Goal: Task Accomplishment & Management: Use online tool/utility

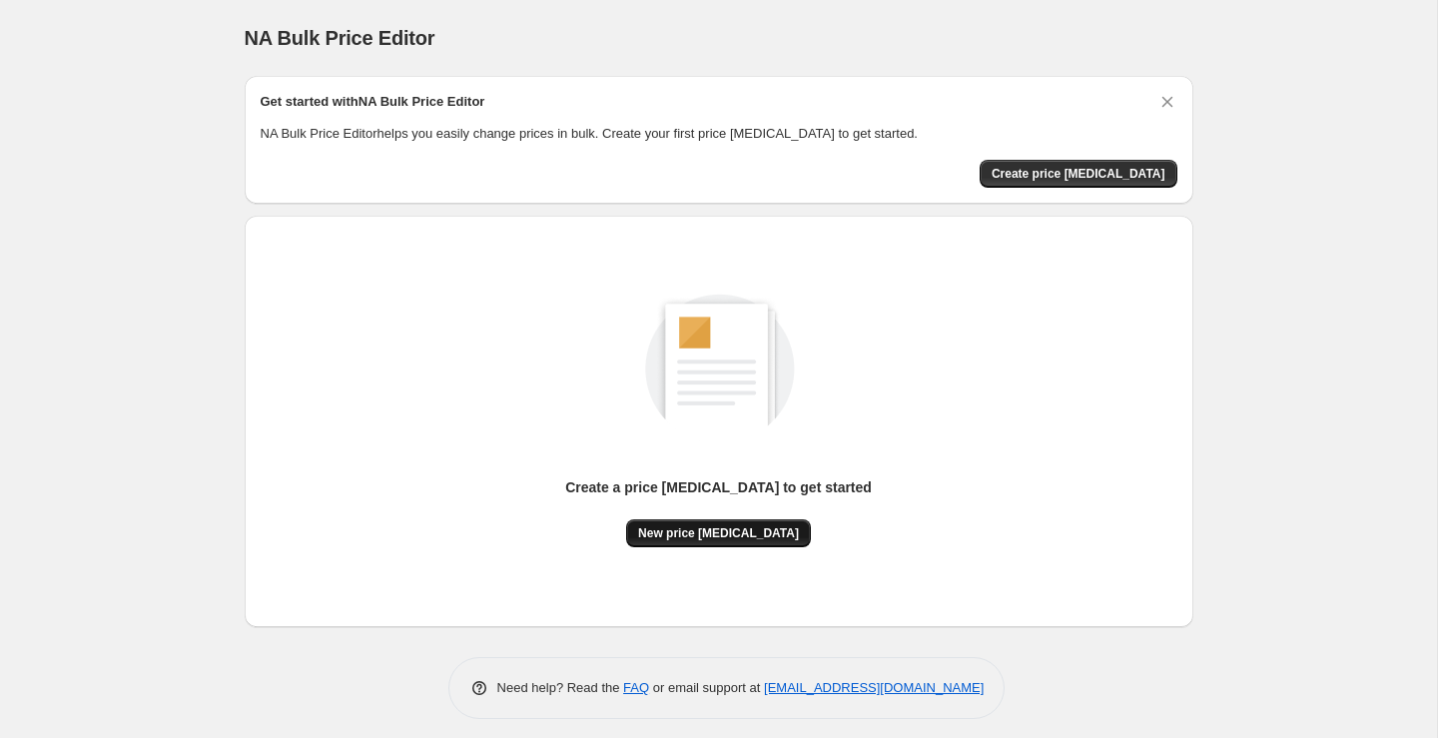
click at [773, 539] on span "New price change job" at bounding box center [718, 533] width 161 height 16
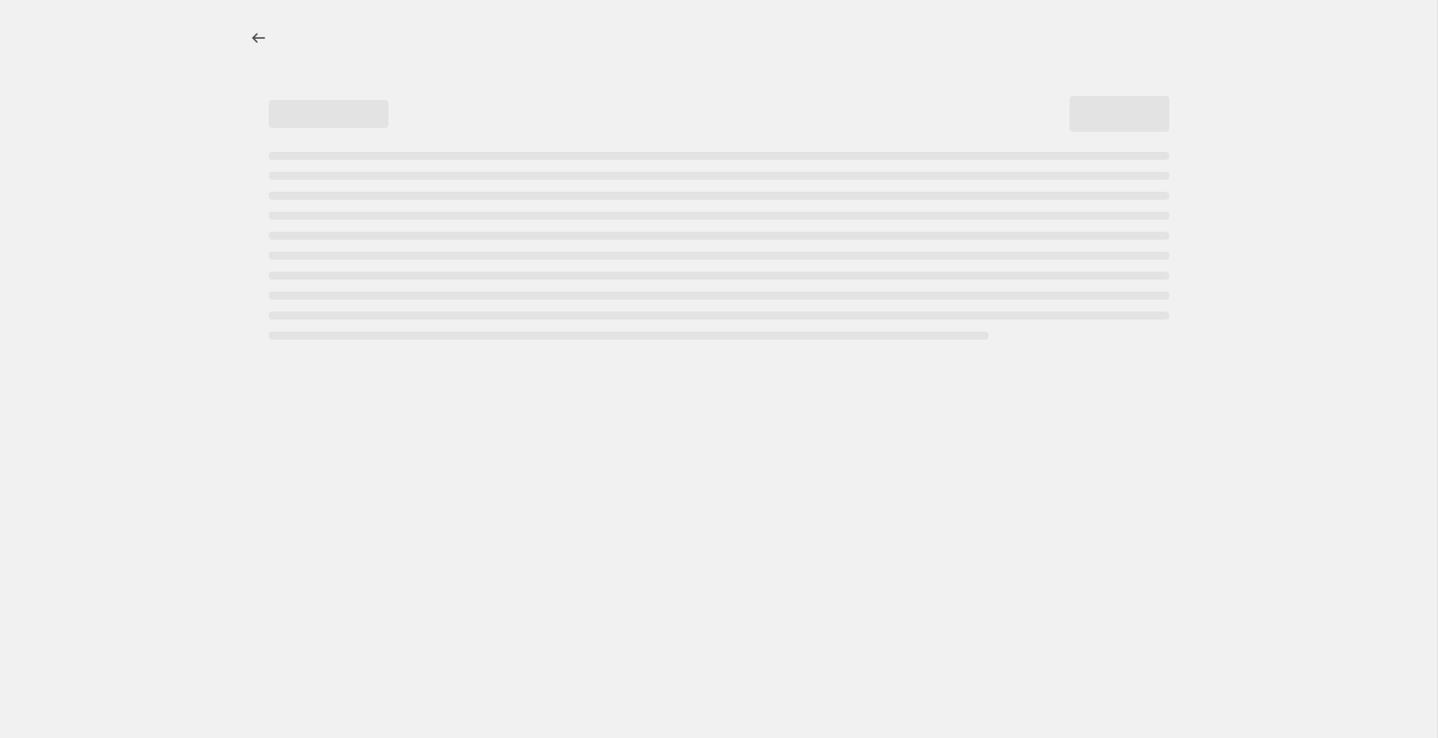
select select "percentage"
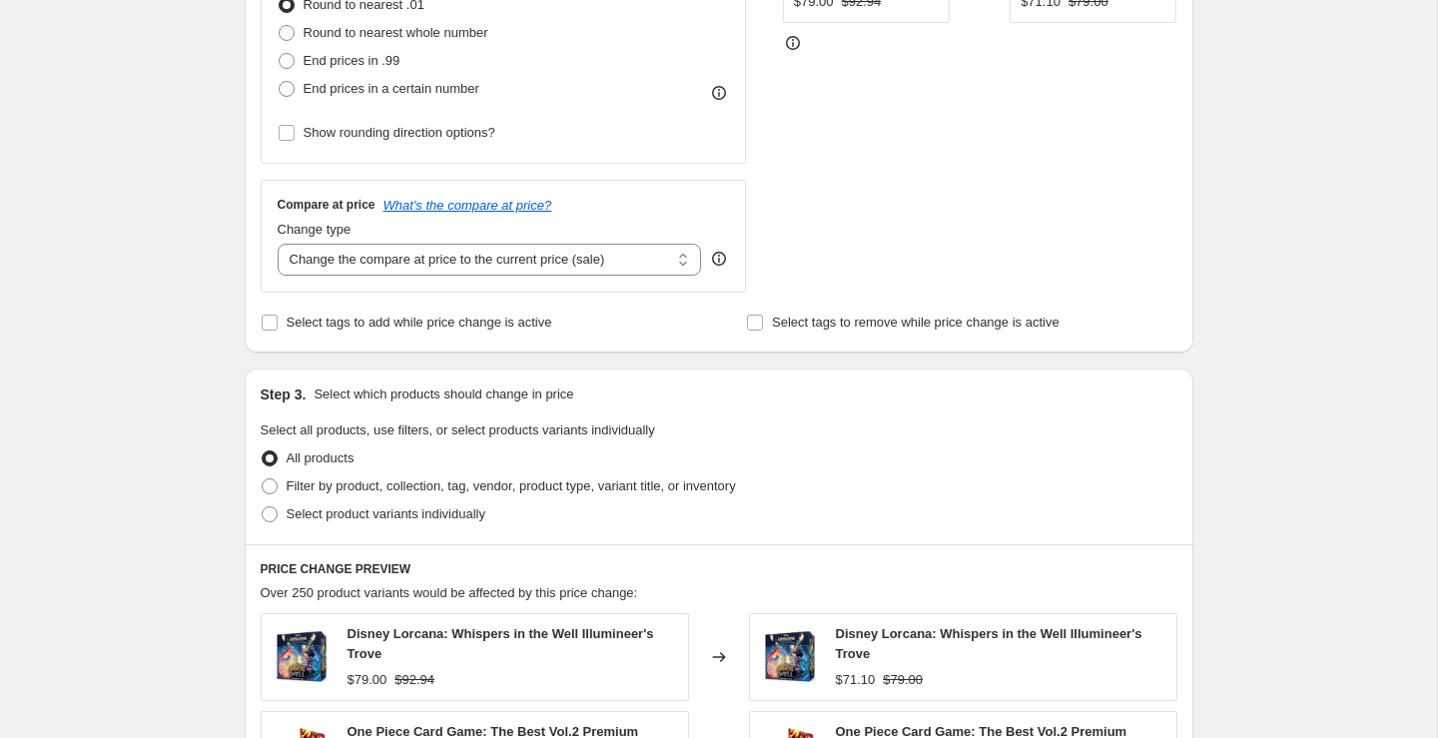
scroll to position [514, 0]
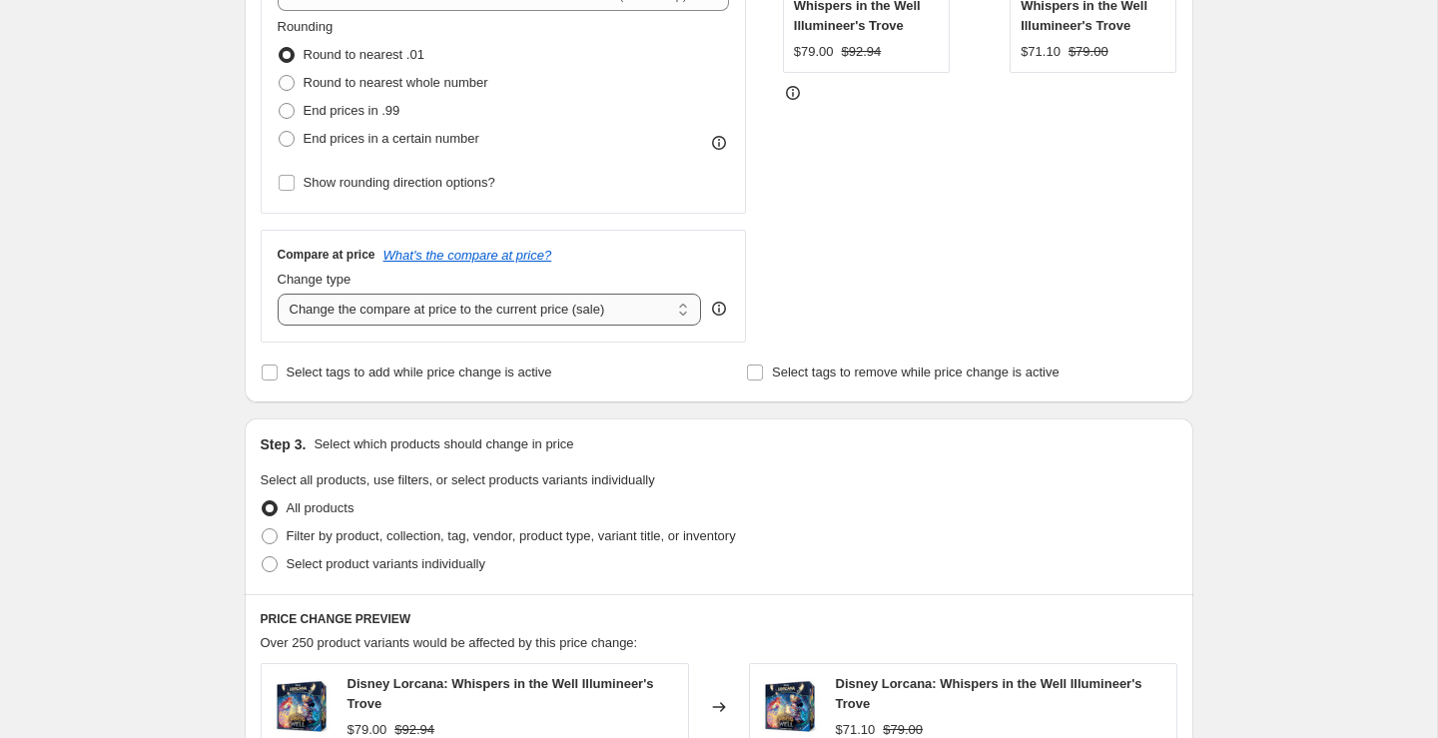
click at [492, 306] on select "Change the compare at price to the current price (sale) Change the compare at p…" at bounding box center [490, 310] width 424 height 32
select select "remove"
click at [278, 294] on select "Change the compare at price to the current price (sale) Change the compare at p…" at bounding box center [490, 310] width 424 height 32
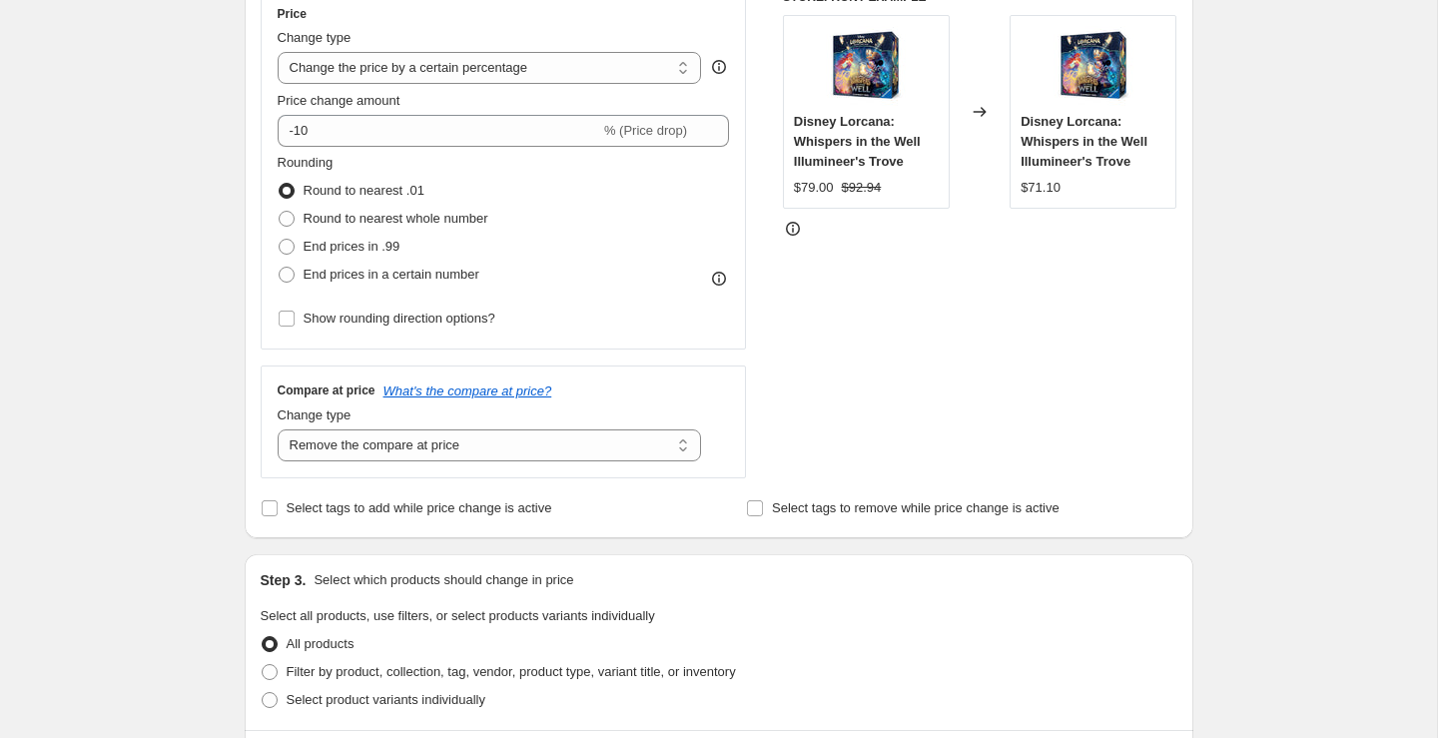
scroll to position [366, 0]
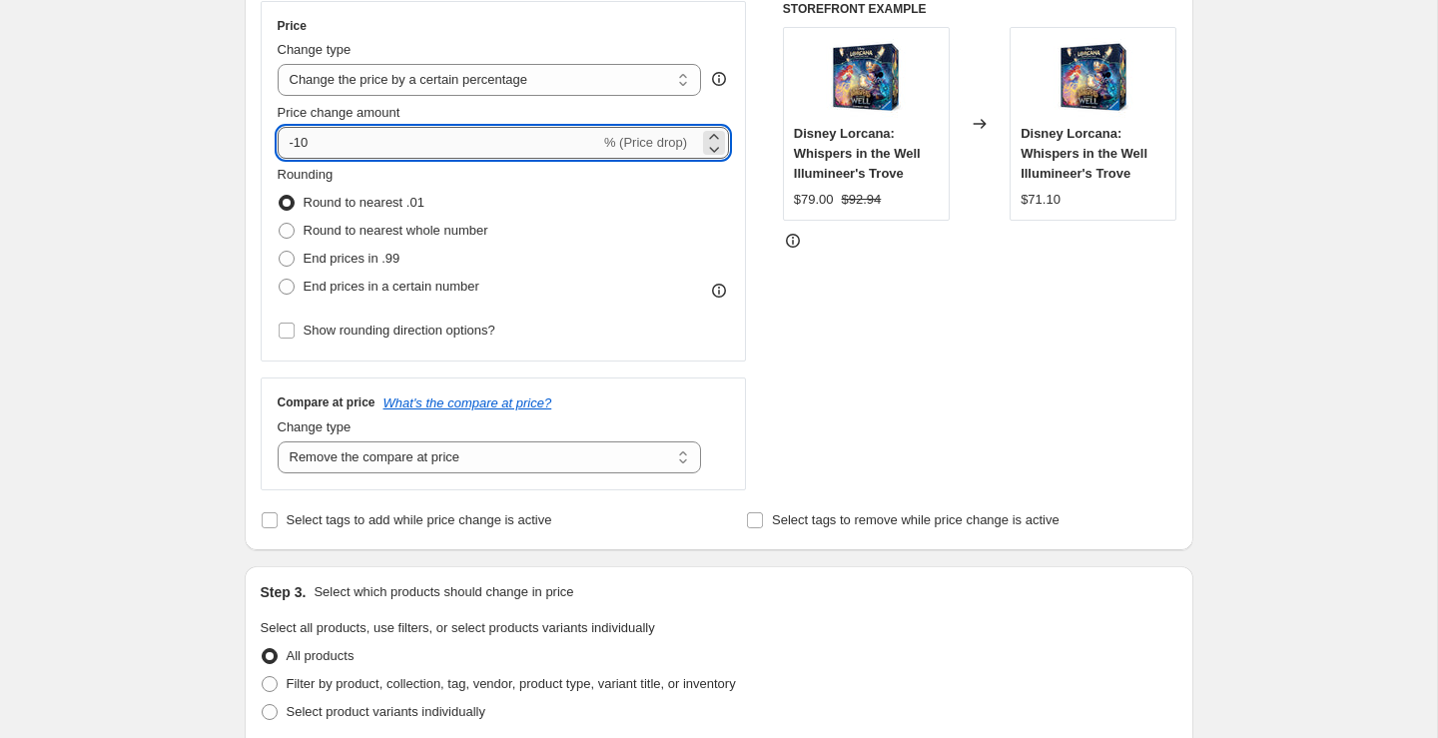
click at [436, 139] on input "-10" at bounding box center [439, 143] width 322 height 32
type input "-1"
type input "-5"
type input "-40"
click at [321, 262] on span "End prices in .99" at bounding box center [352, 258] width 97 height 15
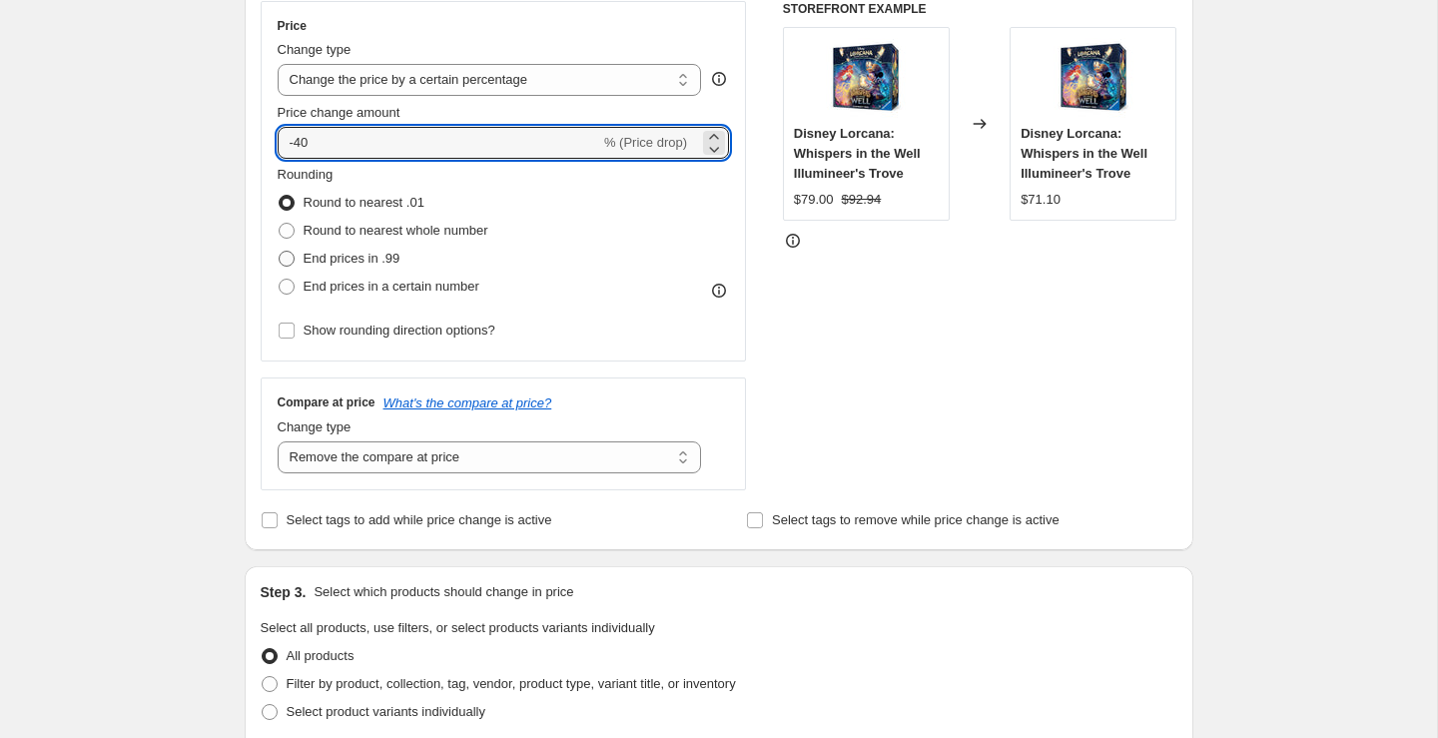
click at [280, 252] on input "End prices in .99" at bounding box center [279, 251] width 1 height 1
radio input "true"
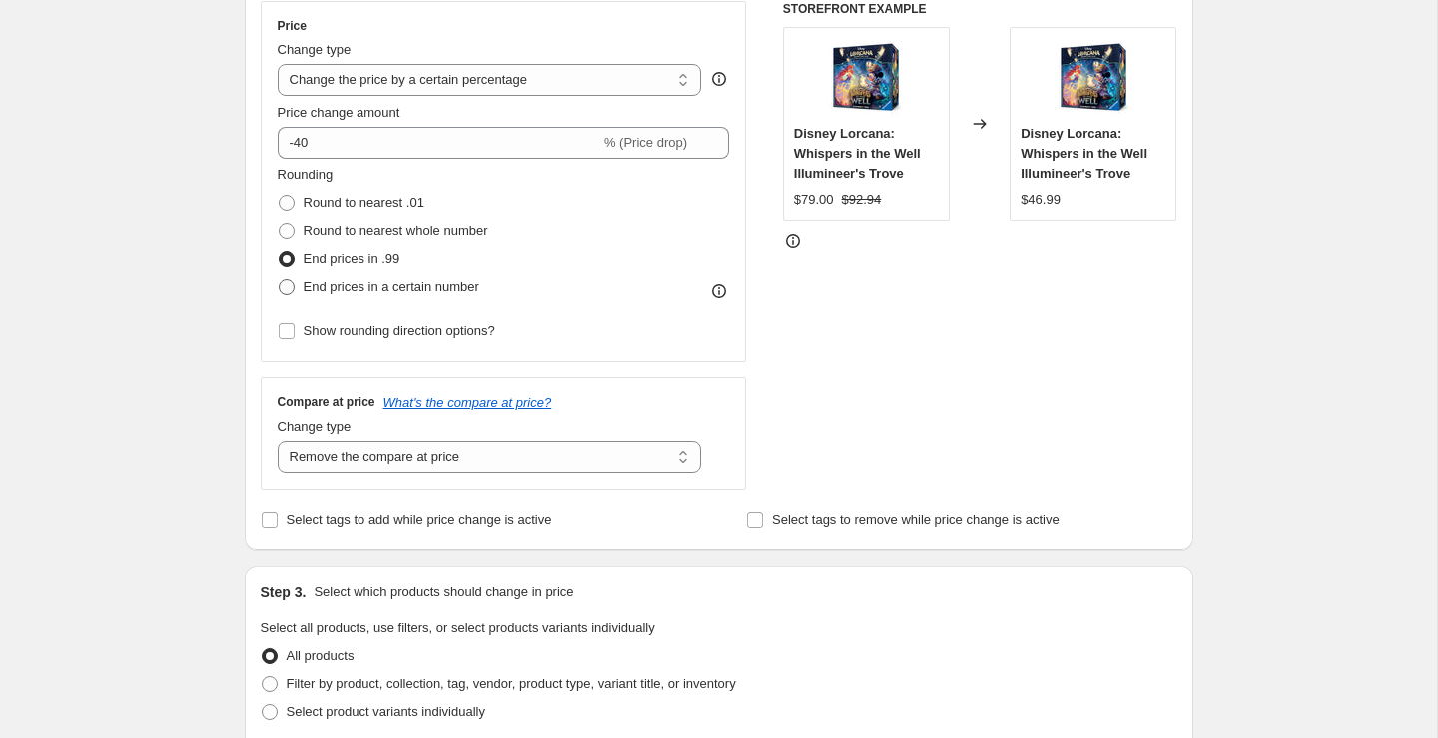
click at [331, 293] on span "End prices in a certain number" at bounding box center [392, 286] width 176 height 15
click at [280, 280] on input "End prices in a certain number" at bounding box center [279, 279] width 1 height 1
radio input "true"
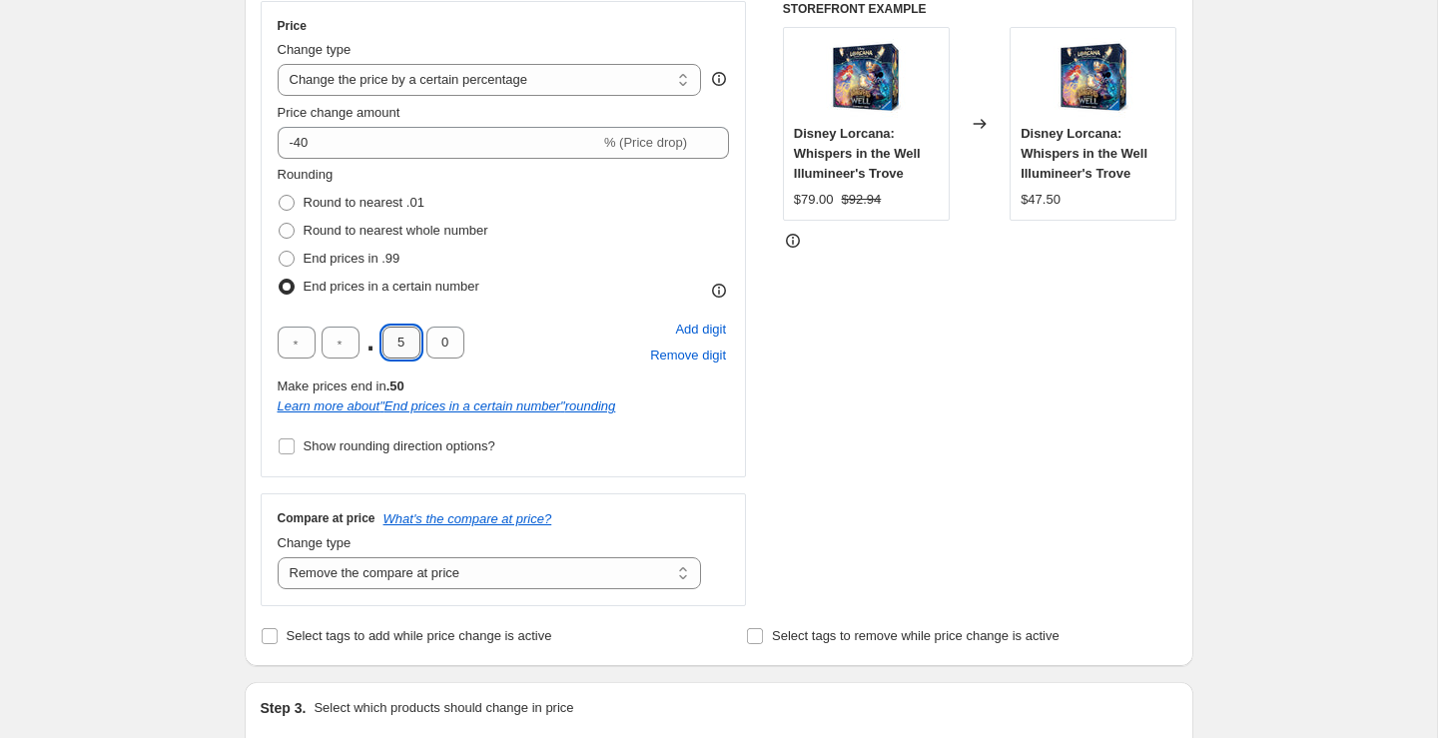
click at [404, 346] on input "5" at bounding box center [401, 342] width 38 height 32
type input "4"
type input "9"
click at [732, 464] on div "Price Change type Change the price to a certain amount Change the price by a ce…" at bounding box center [504, 239] width 486 height 476
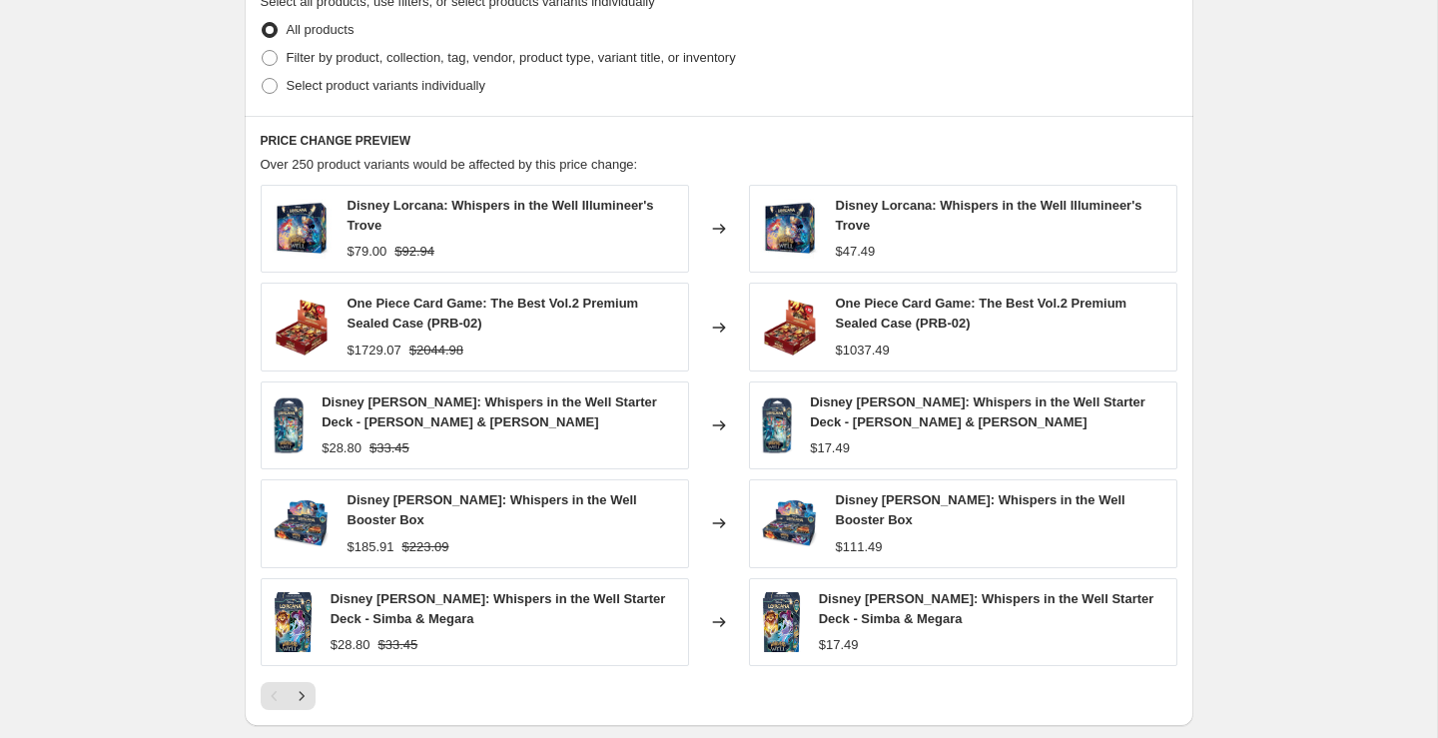
scroll to position [1399, 0]
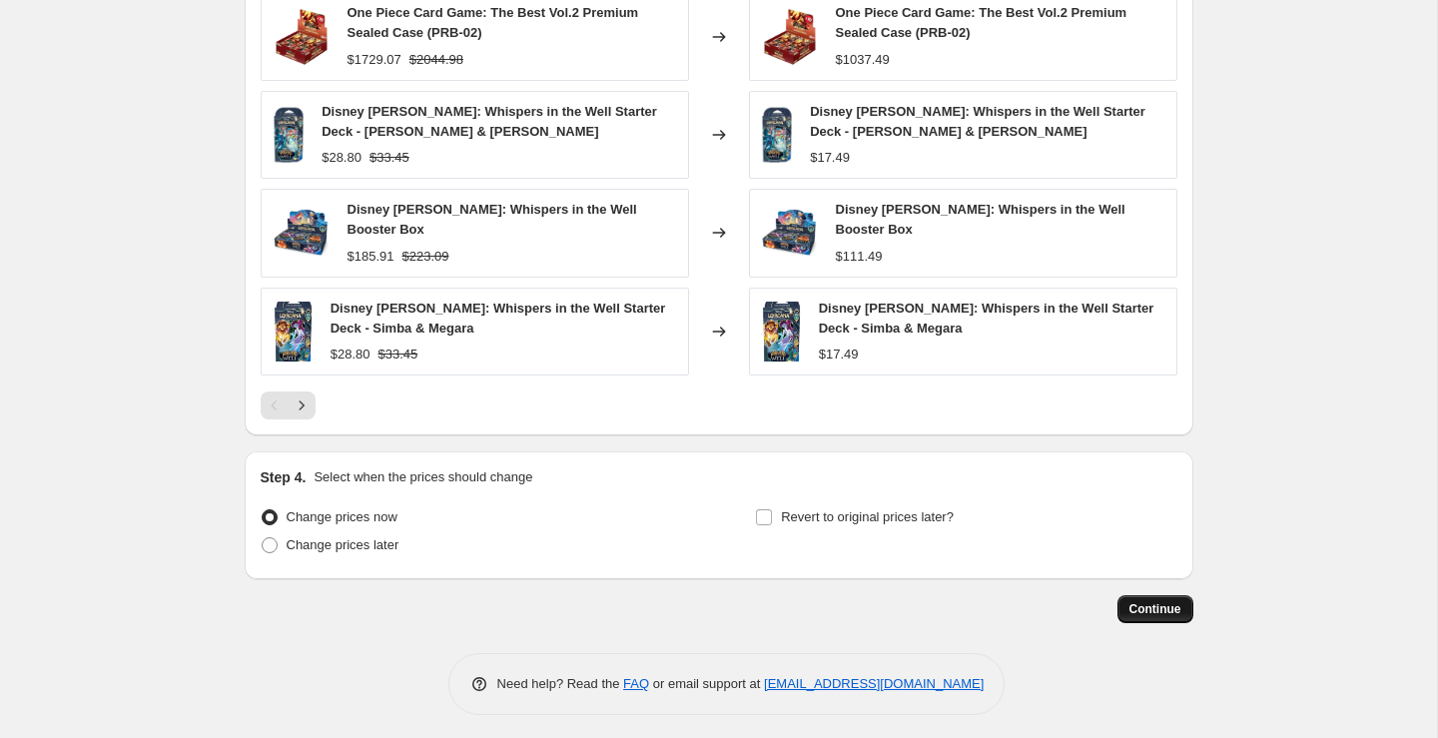
click at [1175, 601] on span "Continue" at bounding box center [1155, 609] width 52 height 16
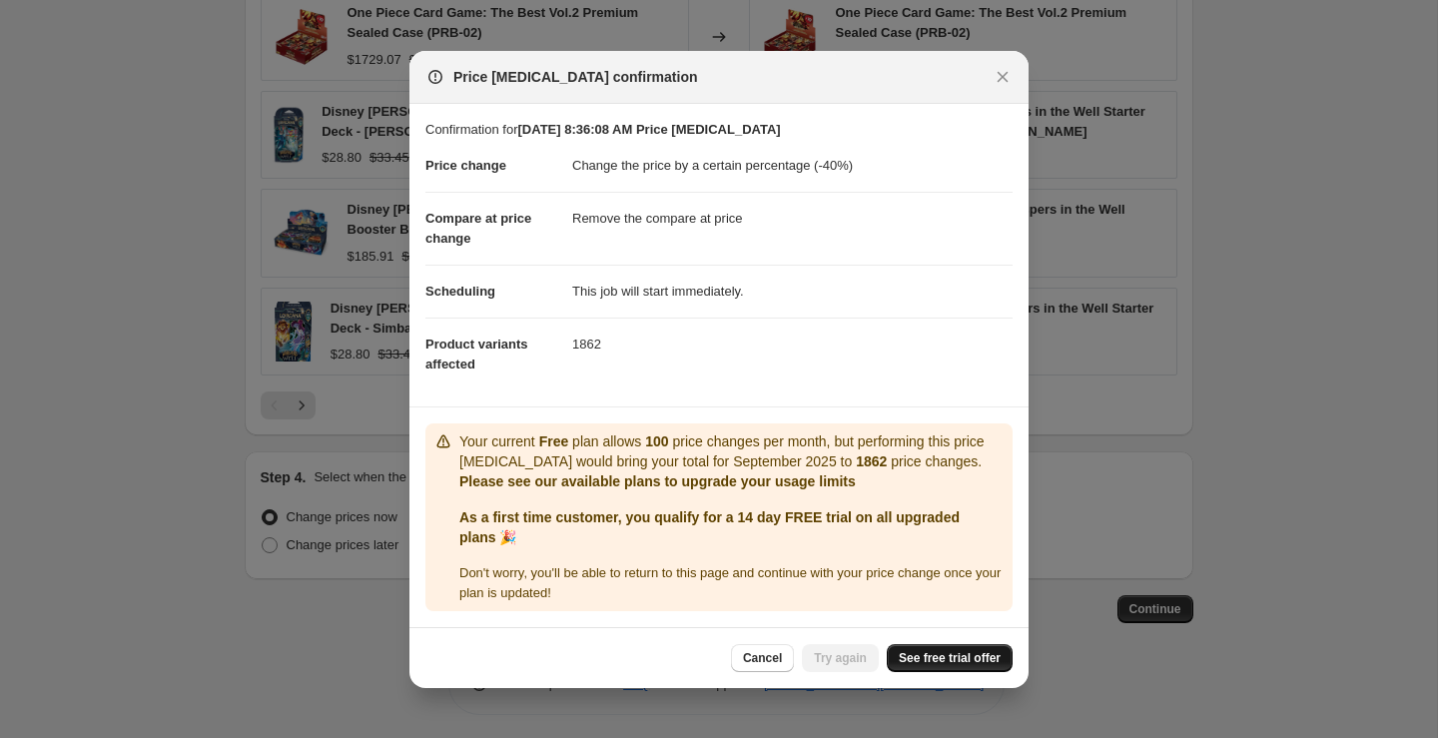
click at [940, 654] on span "See free trial offer" at bounding box center [950, 658] width 102 height 16
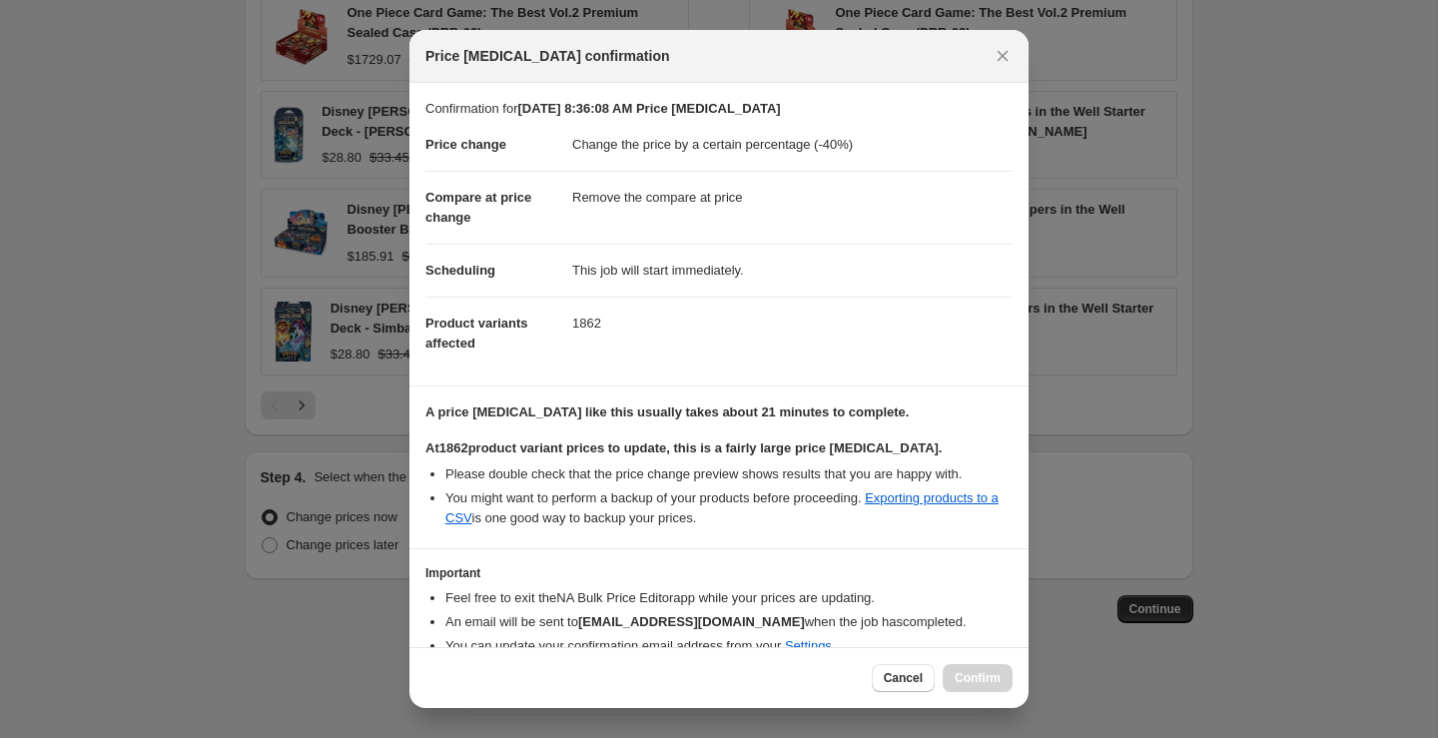
scroll to position [90, 0]
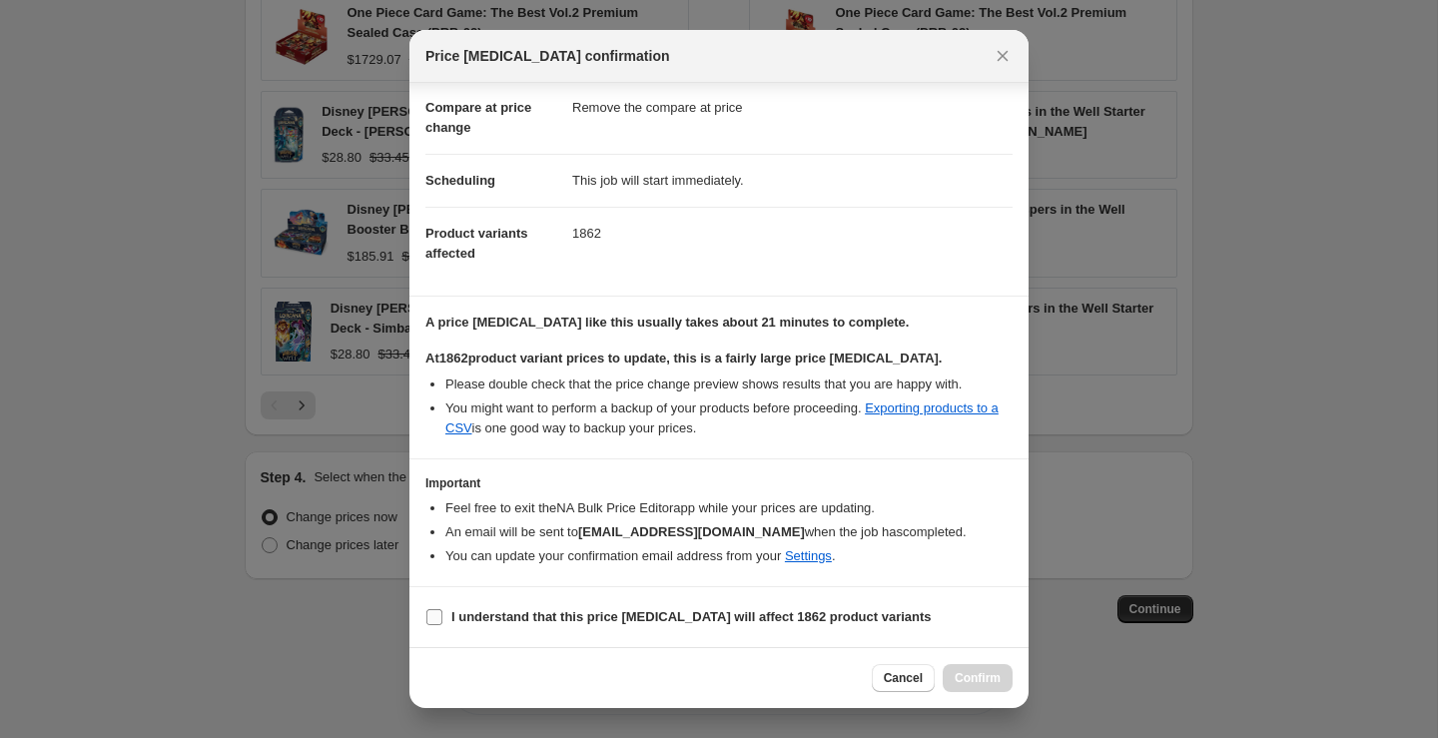
click at [533, 618] on b "I understand that this price change job will affect 1862 product variants" at bounding box center [691, 616] width 480 height 15
click at [442, 618] on input "I understand that this price change job will affect 1862 product variants" at bounding box center [434, 617] width 16 height 16
checkbox input "true"
click at [970, 667] on button "Confirm" at bounding box center [977, 678] width 70 height 28
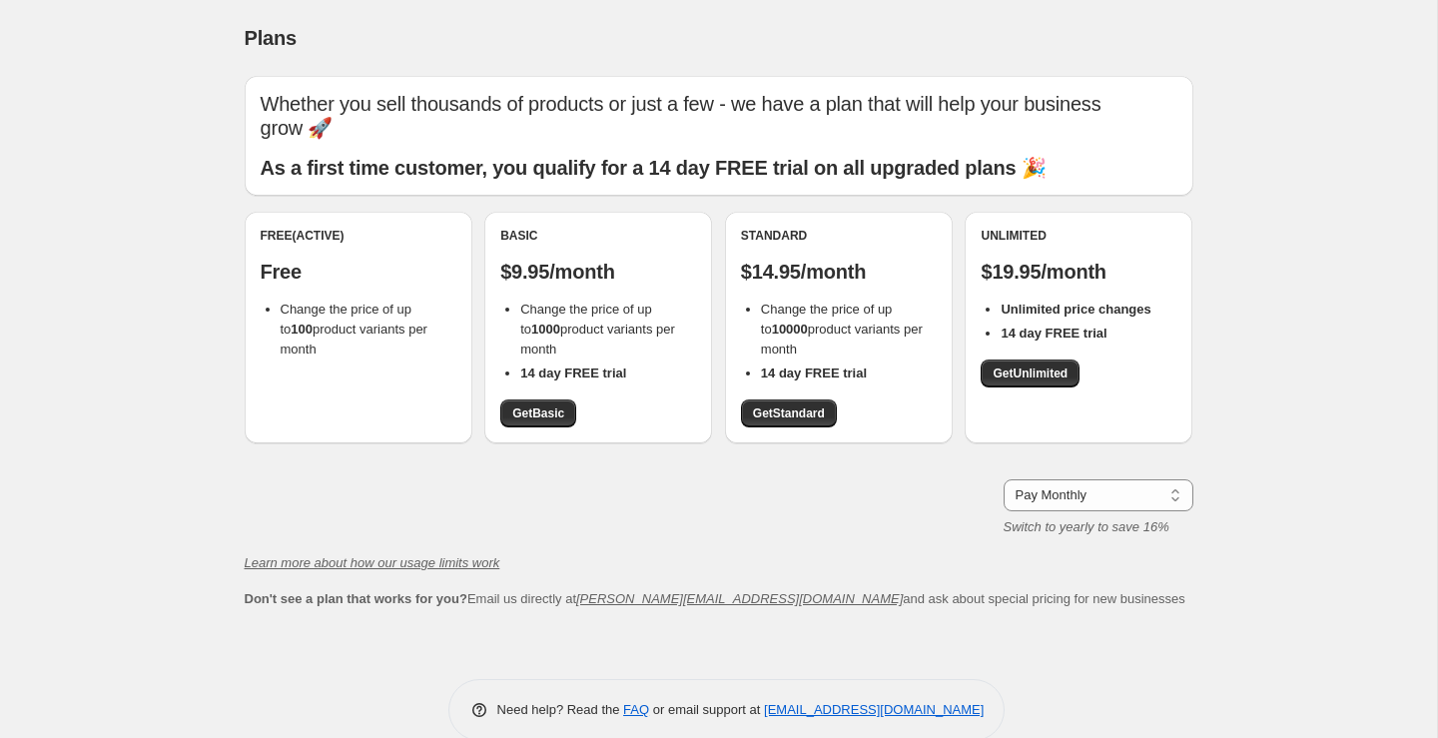
click at [808, 403] on div "Standard $14.95/month Change the price of up to 10000 product variants per mont…" at bounding box center [839, 328] width 228 height 232
click at [801, 405] on span "Get Standard" at bounding box center [789, 413] width 72 height 16
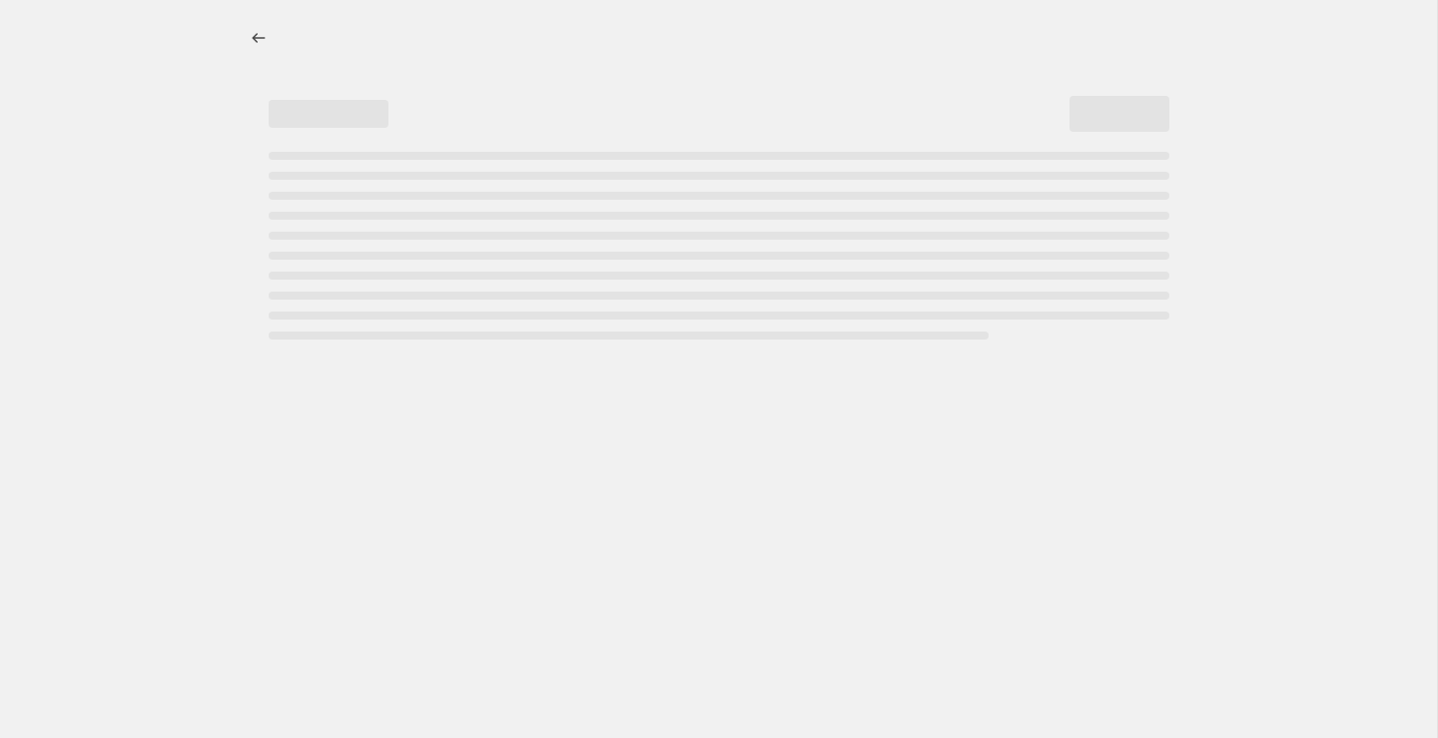
select select "percentage"
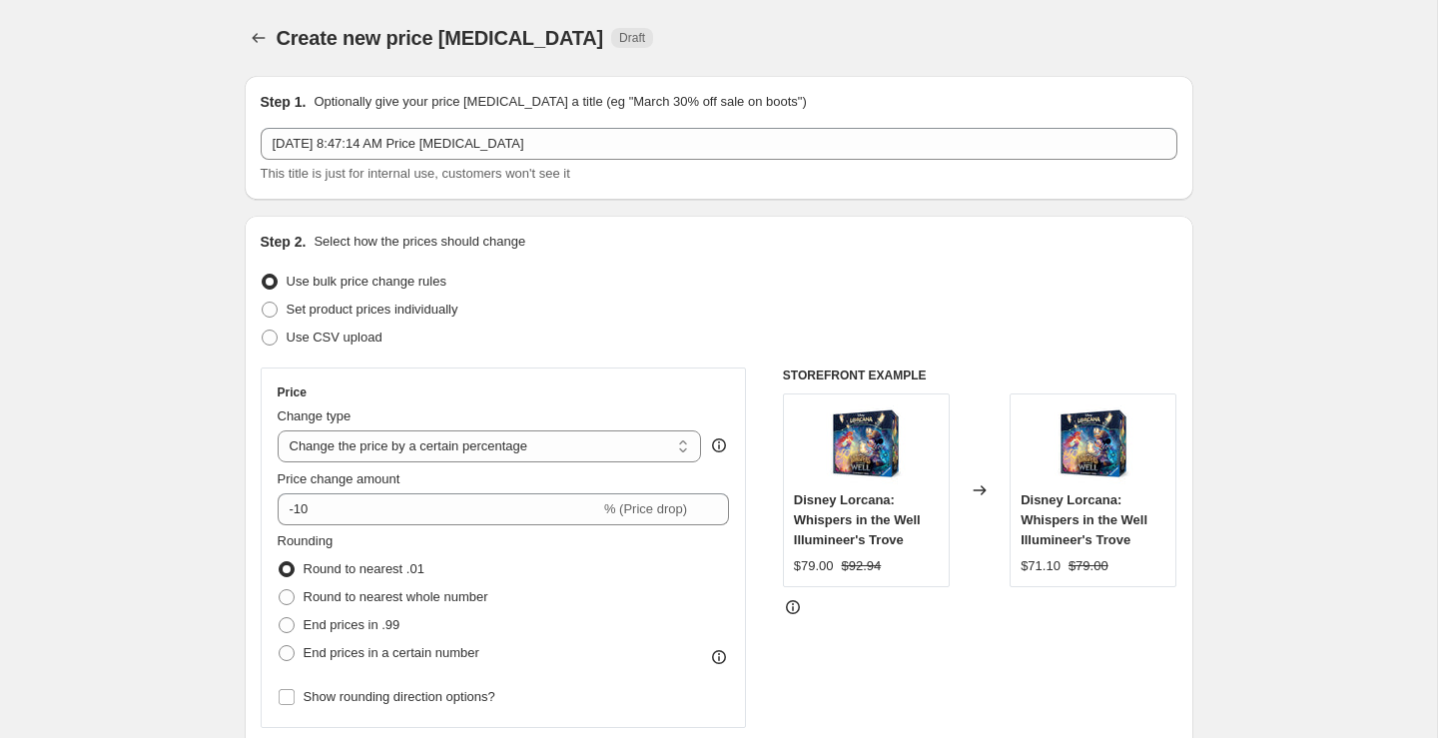
click at [458, 526] on div "Price Change type Change the price to a certain amount Change the price by a ce…" at bounding box center [504, 547] width 452 height 326
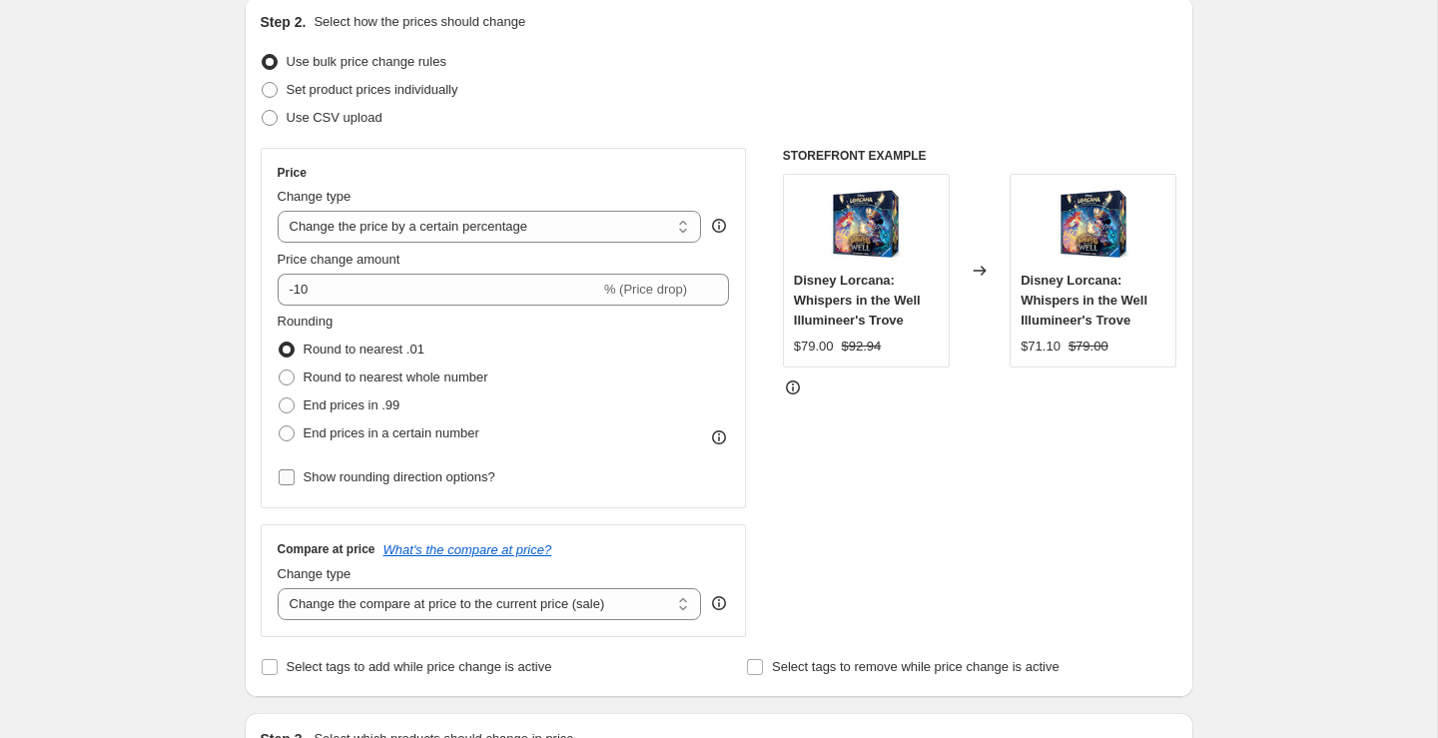
scroll to position [322, 0]
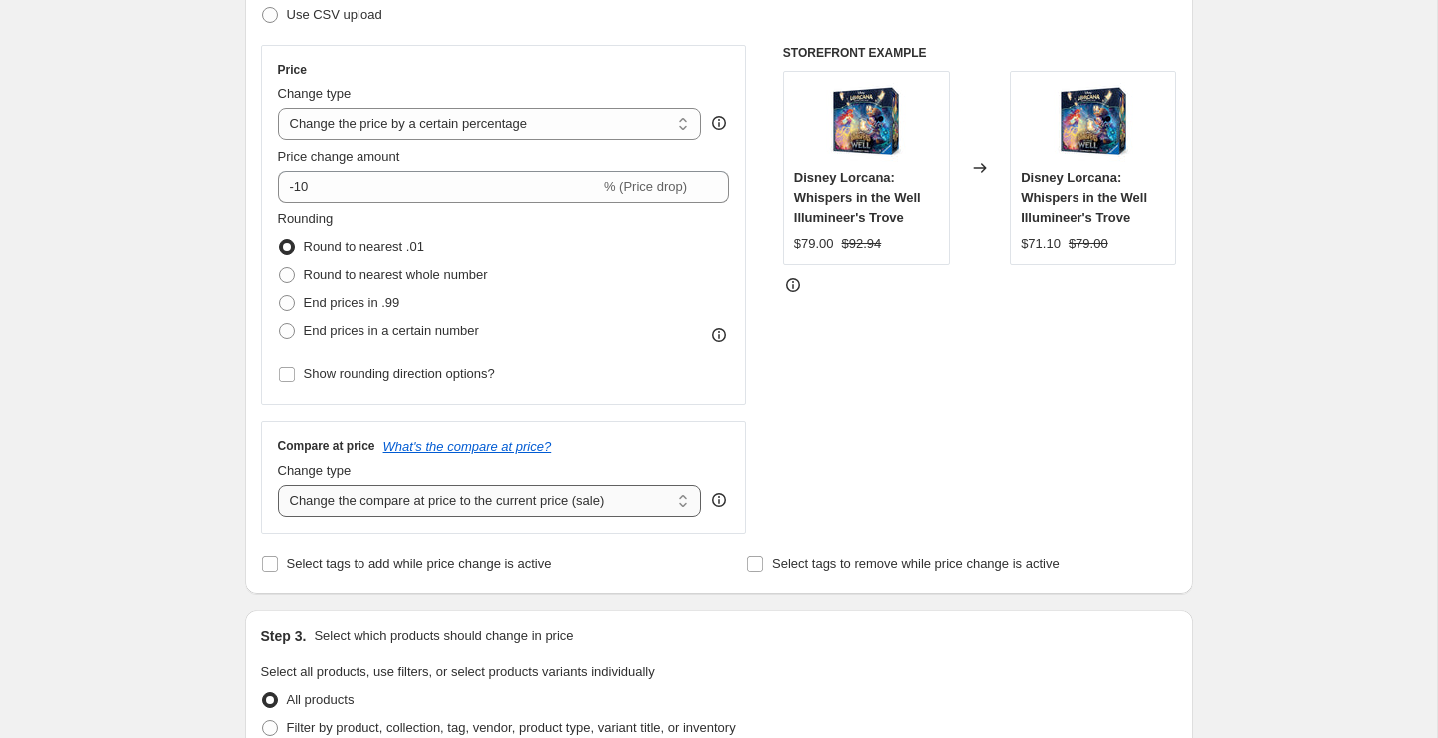
click at [479, 507] on select "Change the compare at price to the current price (sale) Change the compare at p…" at bounding box center [490, 501] width 424 height 32
click at [278, 485] on select "Change the compare at price to the current price (sale) Change the compare at p…" at bounding box center [490, 501] width 424 height 32
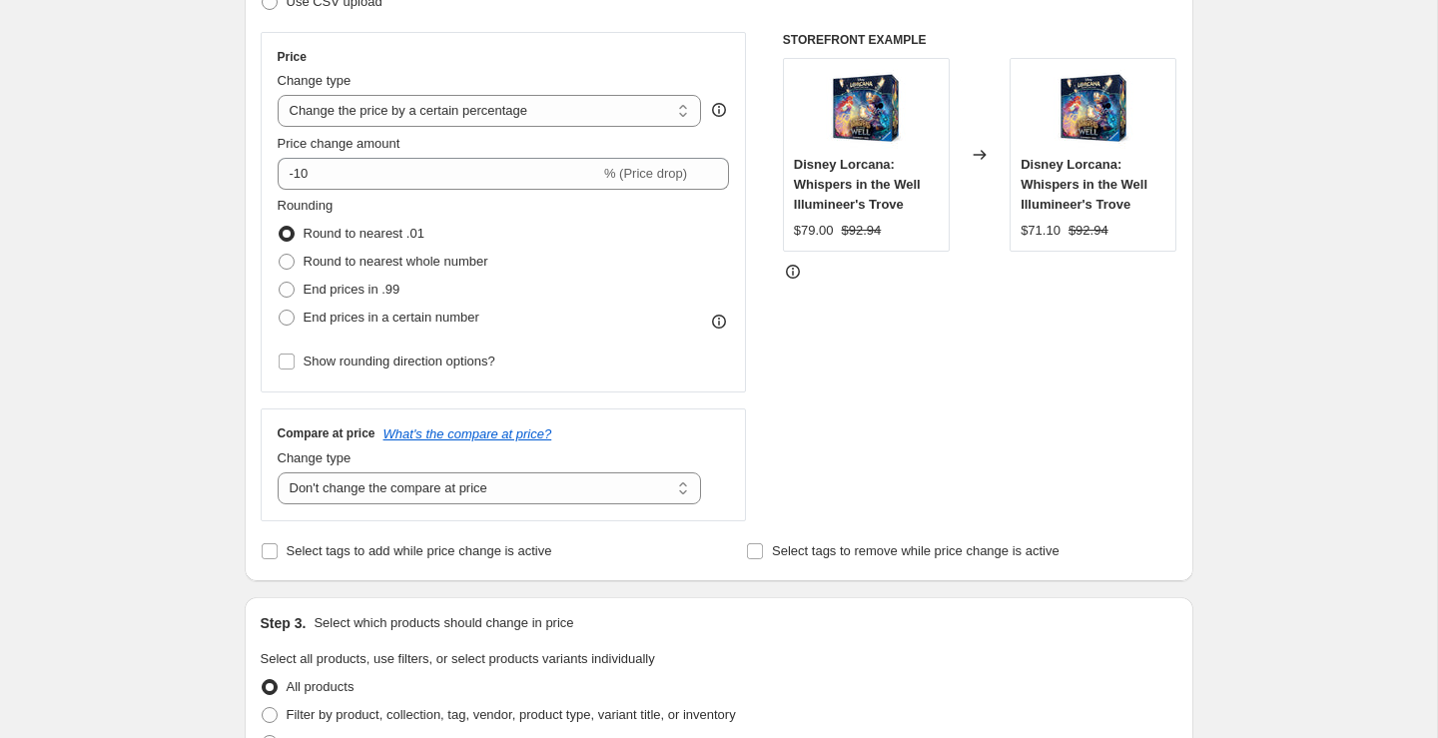
scroll to position [339, 0]
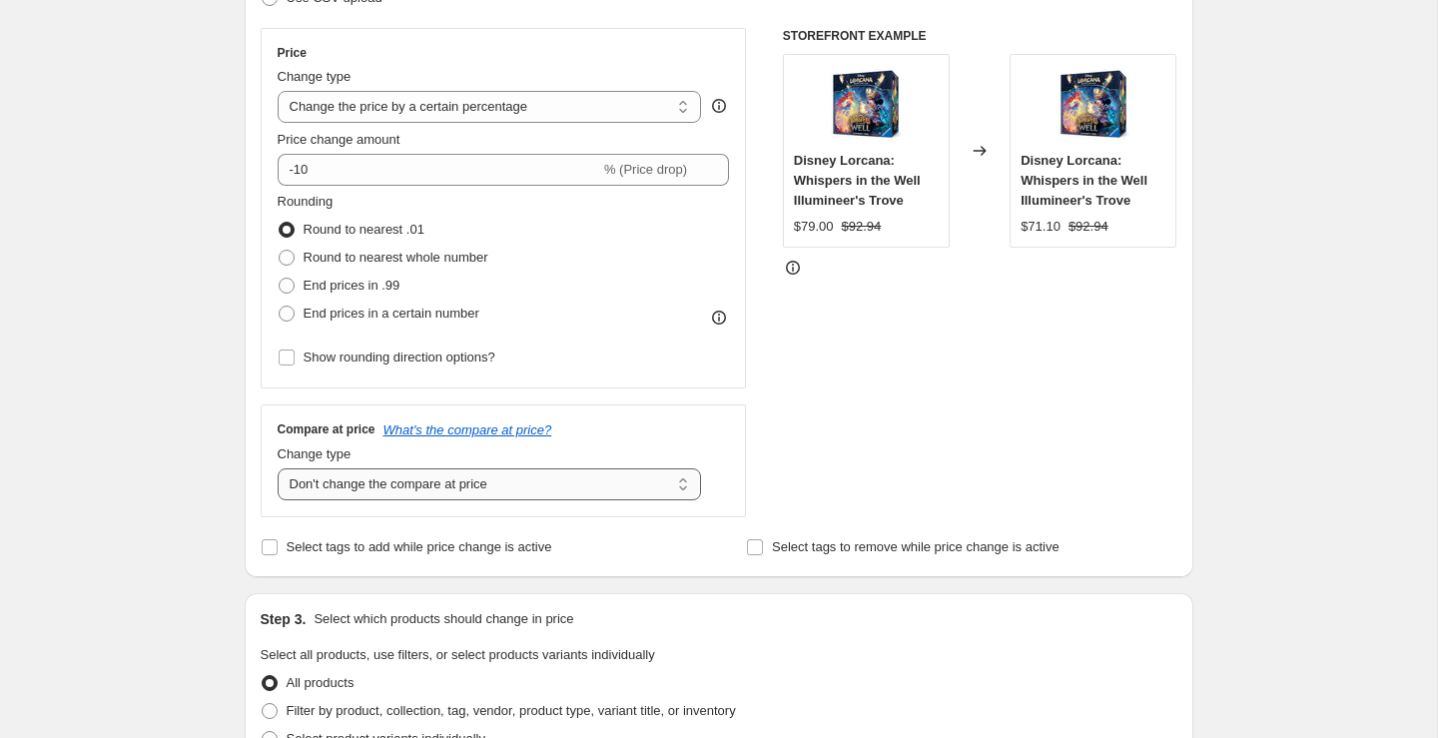
click at [514, 491] on select "Change the compare at price to the current price (sale) Change the compare at p…" at bounding box center [490, 484] width 424 height 32
click at [521, 487] on select "Change the compare at price to the current price (sale) Change the compare at p…" at bounding box center [490, 484] width 424 height 32
select select "remove"
click at [278, 468] on select "Change the compare at price to the current price (sale) Change the compare at p…" at bounding box center [490, 484] width 424 height 32
click at [397, 356] on span "Show rounding direction options?" at bounding box center [400, 356] width 192 height 15
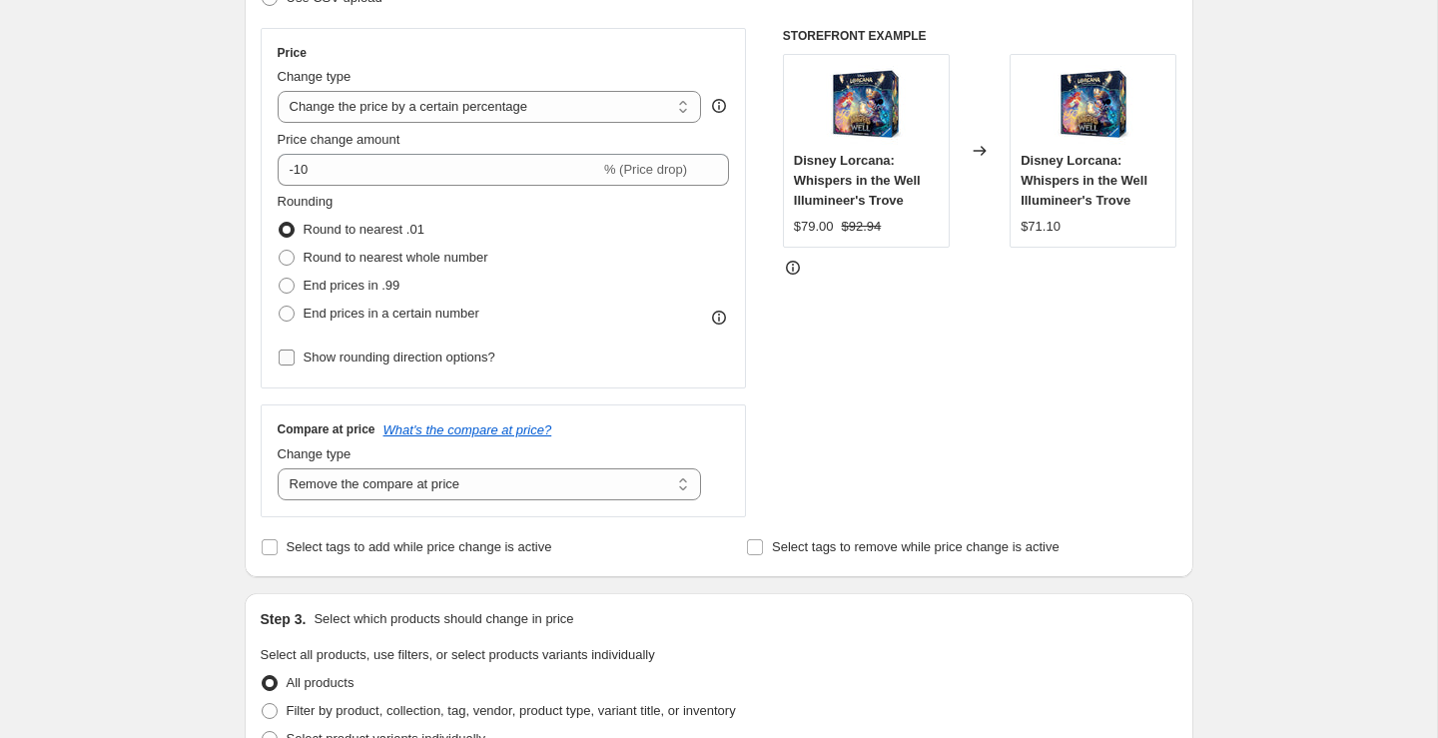
click at [295, 356] on input "Show rounding direction options?" at bounding box center [287, 357] width 16 height 16
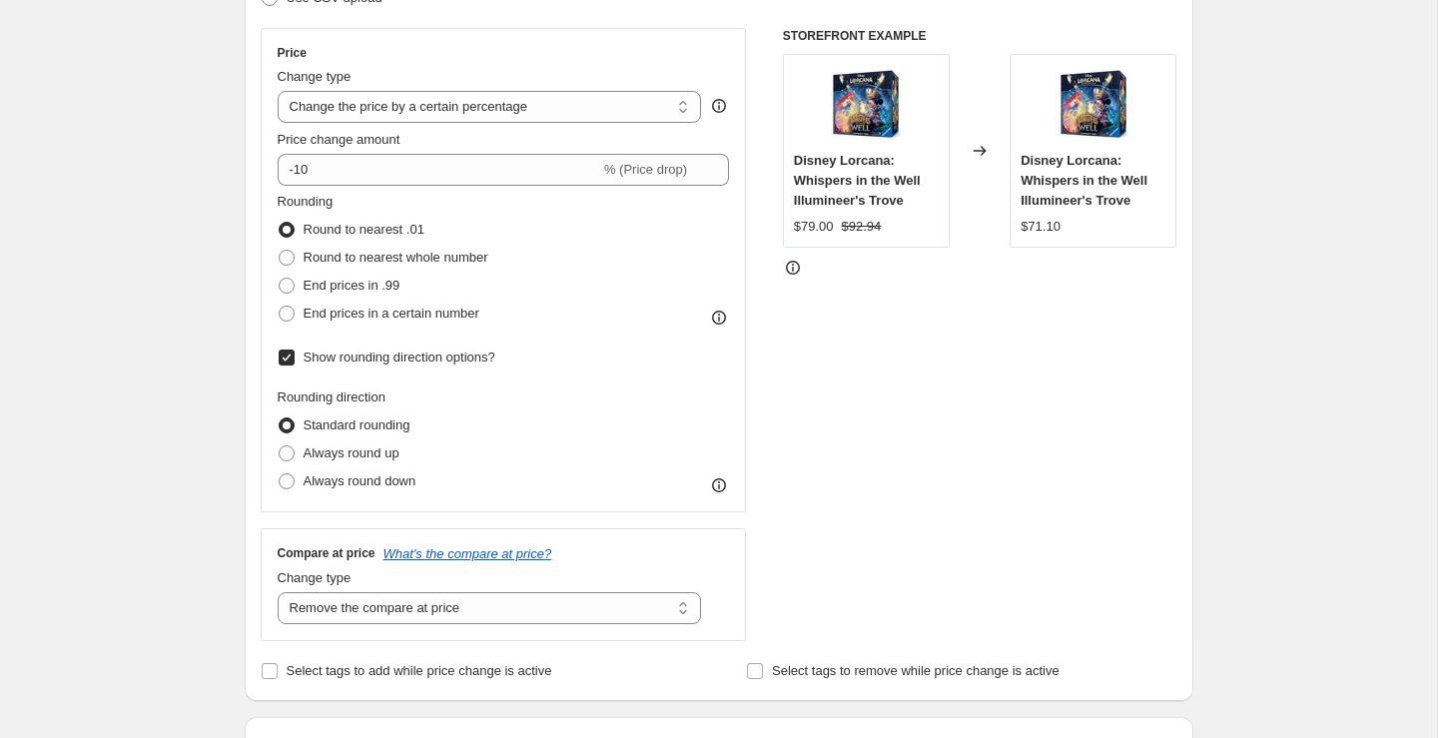
click at [389, 363] on span "Show rounding direction options?" at bounding box center [400, 356] width 192 height 15
click at [295, 363] on input "Show rounding direction options?" at bounding box center [287, 357] width 16 height 16
checkbox input "false"
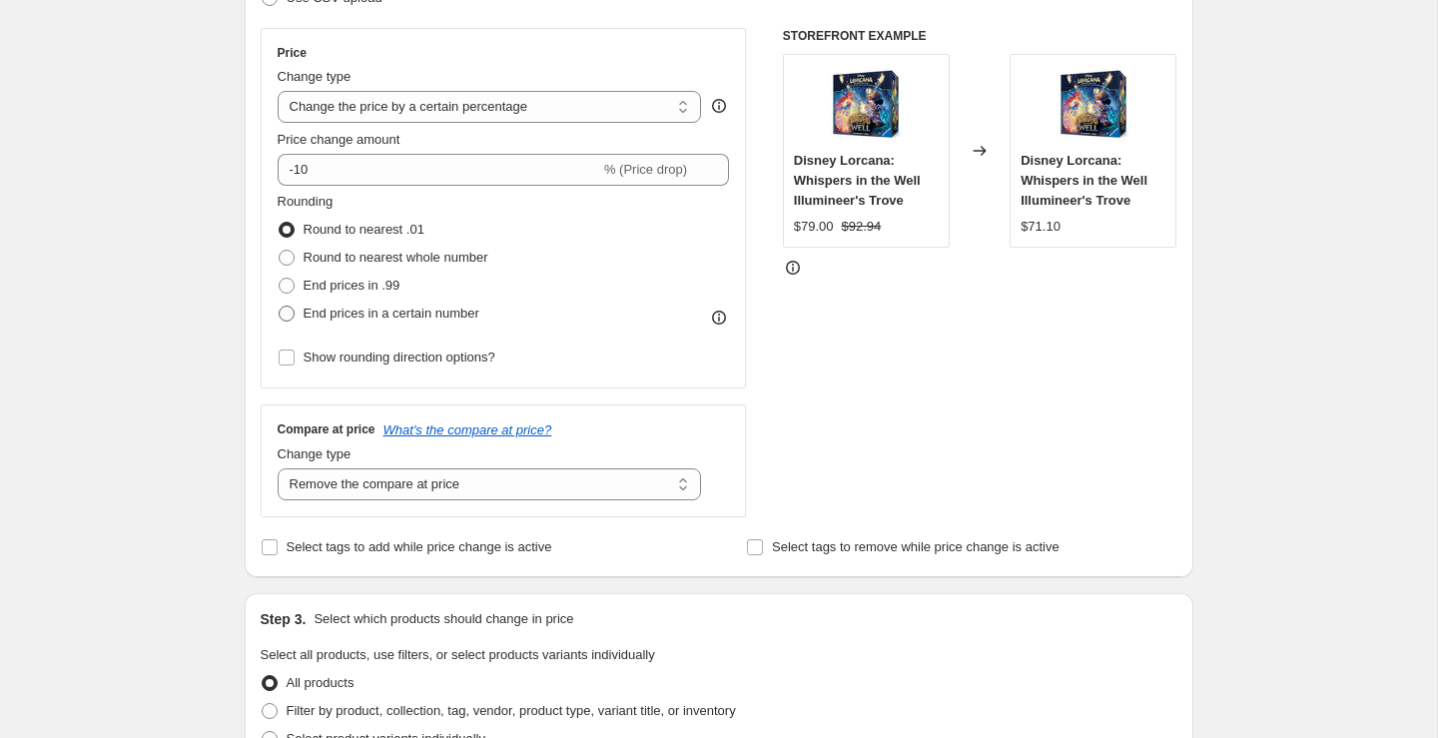
click at [400, 316] on span "End prices in a certain number" at bounding box center [392, 313] width 176 height 15
click at [280, 307] on input "End prices in a certain number" at bounding box center [279, 306] width 1 height 1
radio input "true"
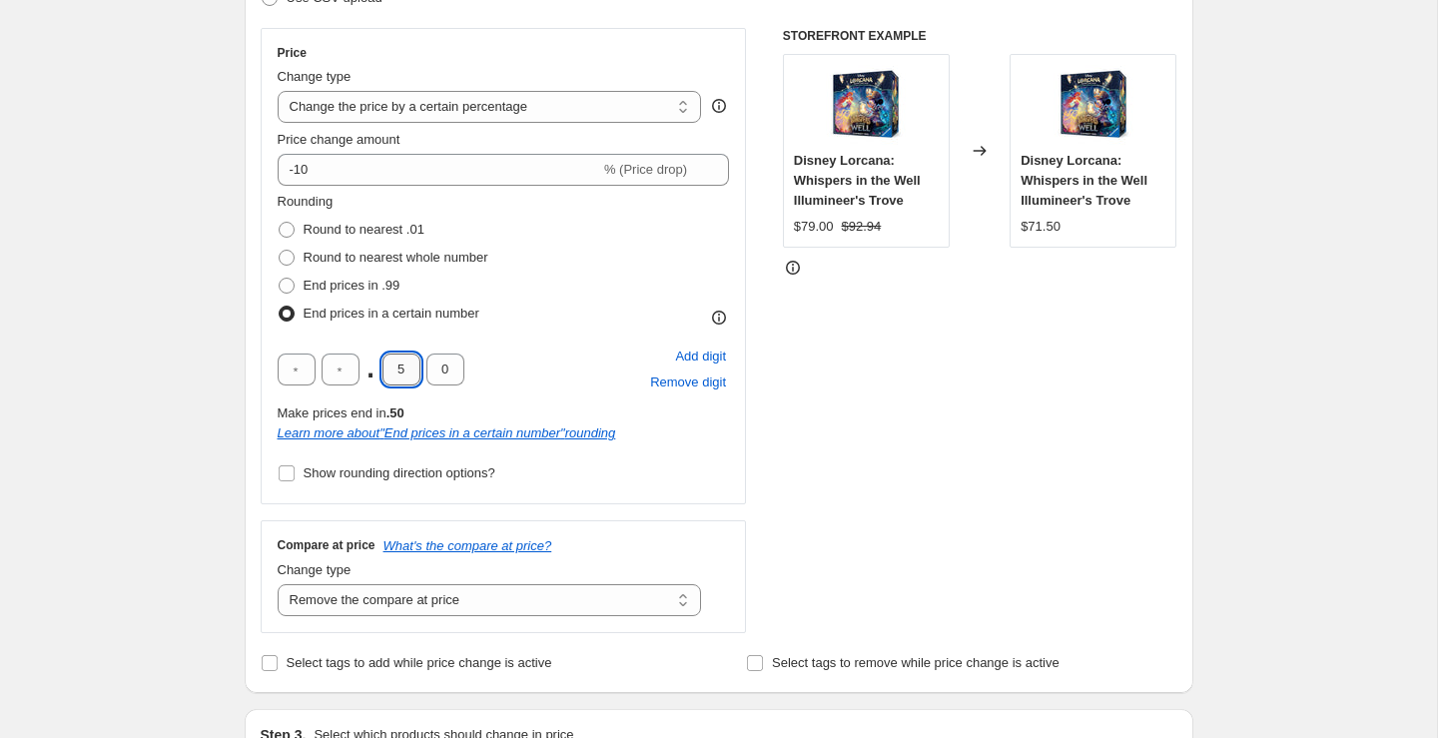
click at [411, 371] on input "5" at bounding box center [401, 369] width 38 height 32
type input "9"
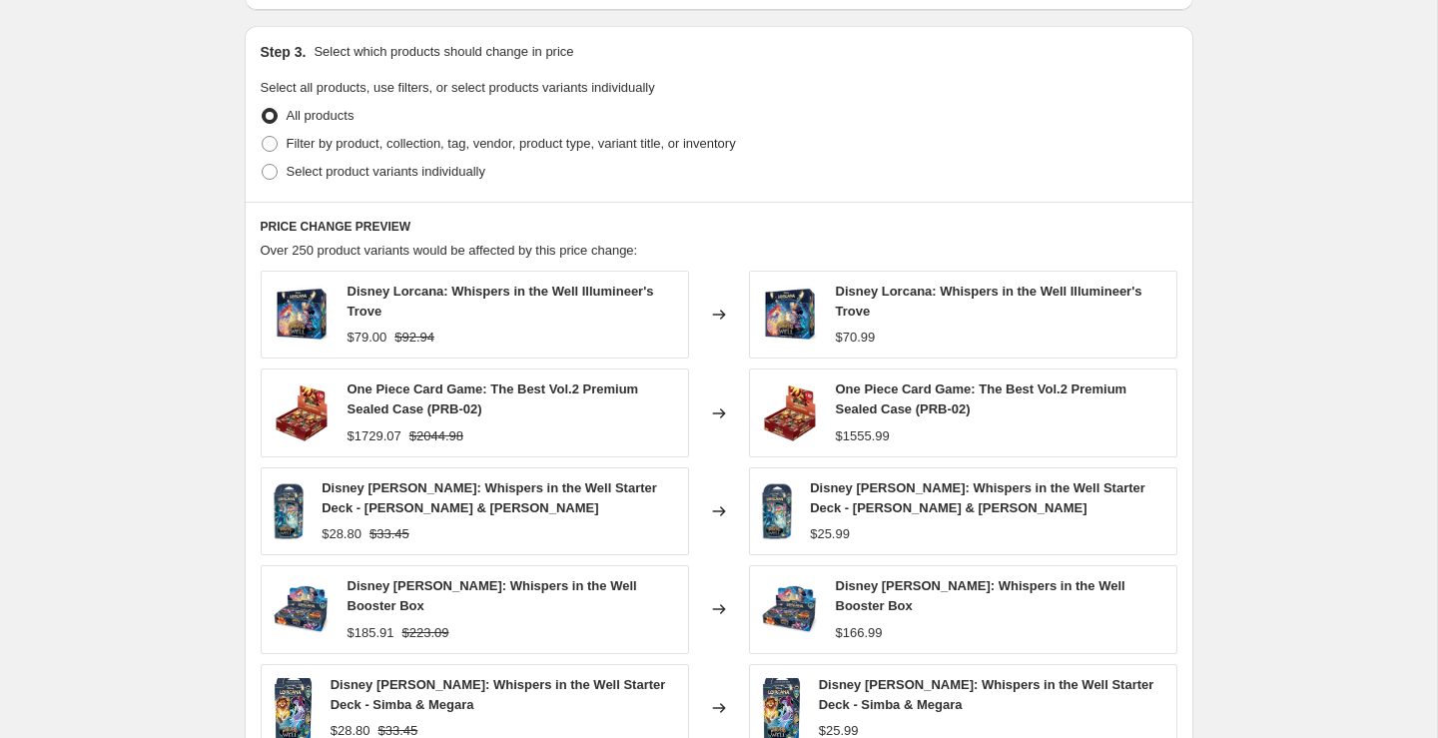
scroll to position [0, 0]
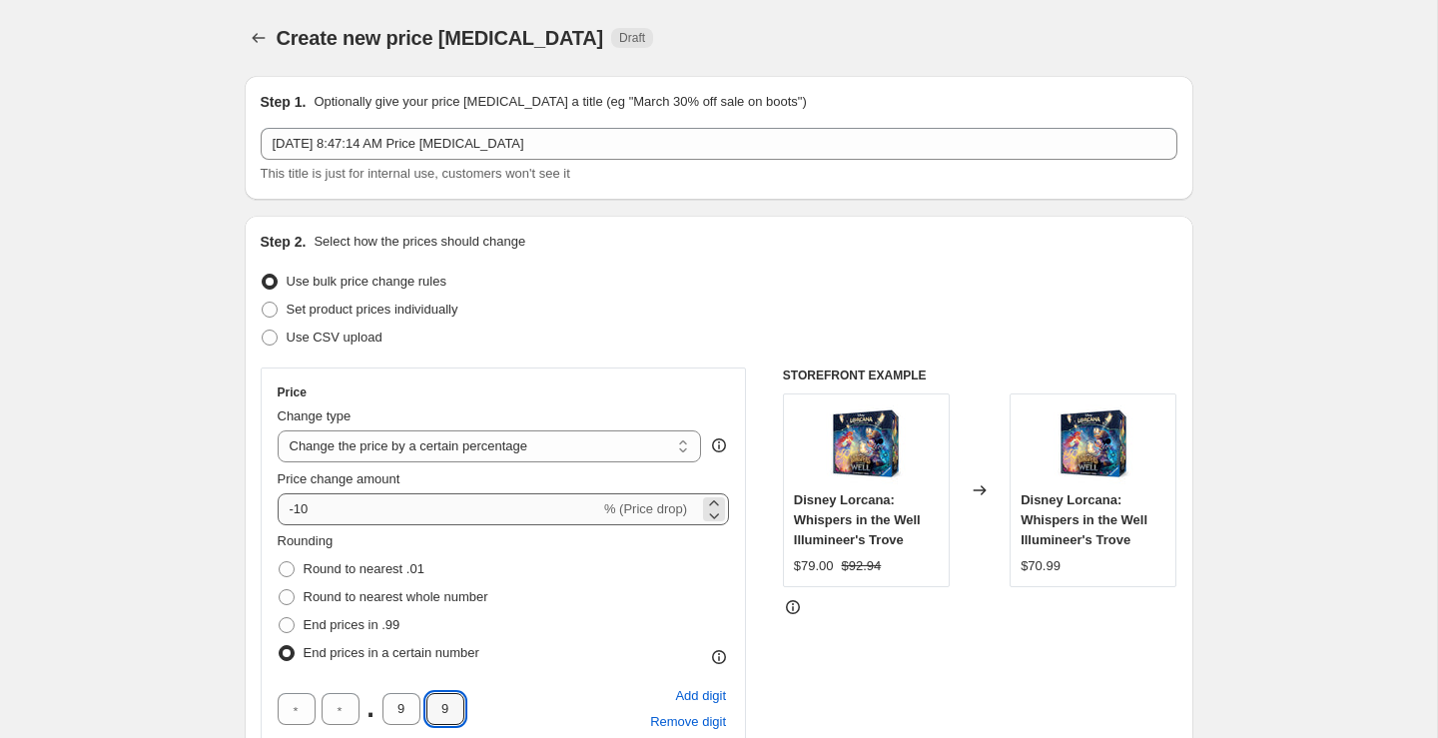
type input "9"
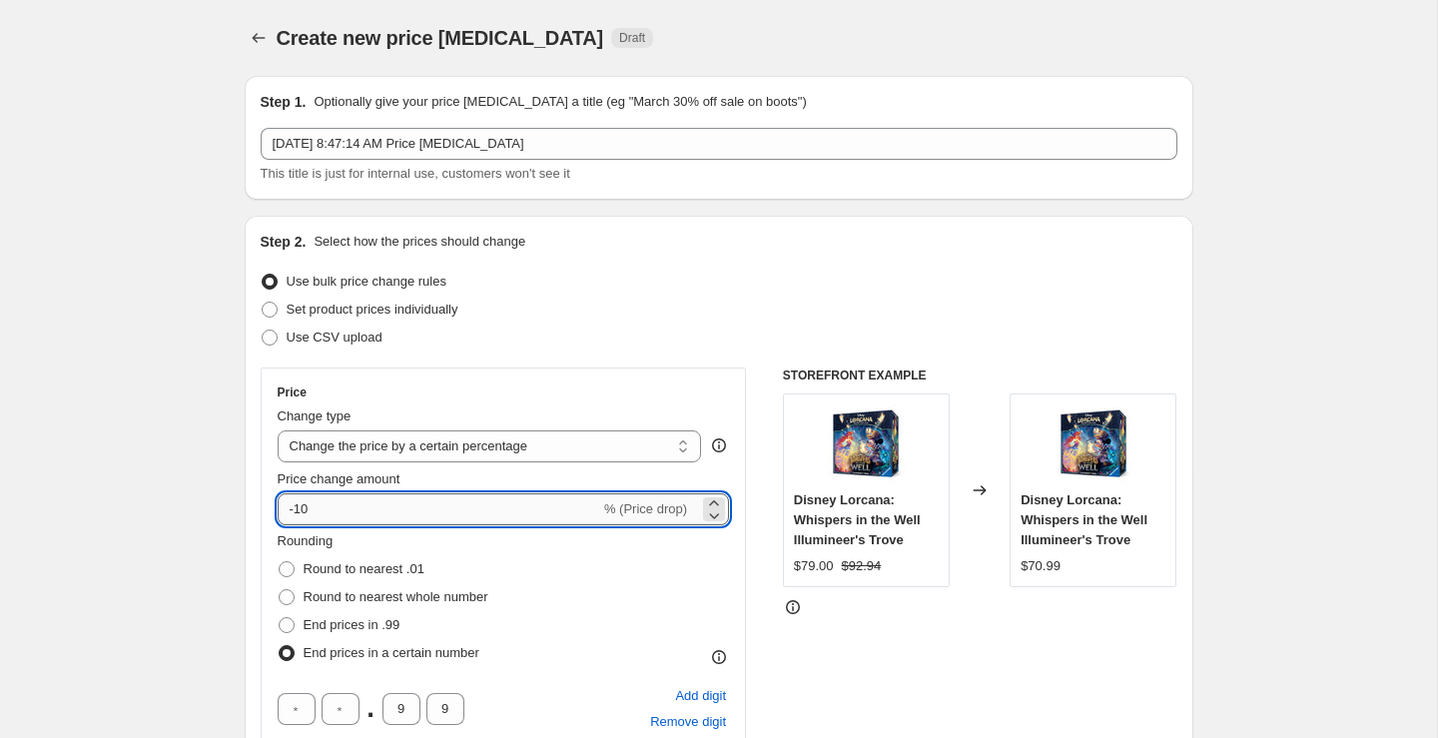
click at [489, 513] on input "-10" at bounding box center [439, 509] width 322 height 32
type input "-1"
type input "-2"
click at [750, 497] on div "Price Change type Change the price to a certain amount Change the price by a ce…" at bounding box center [719, 669] width 917 height 605
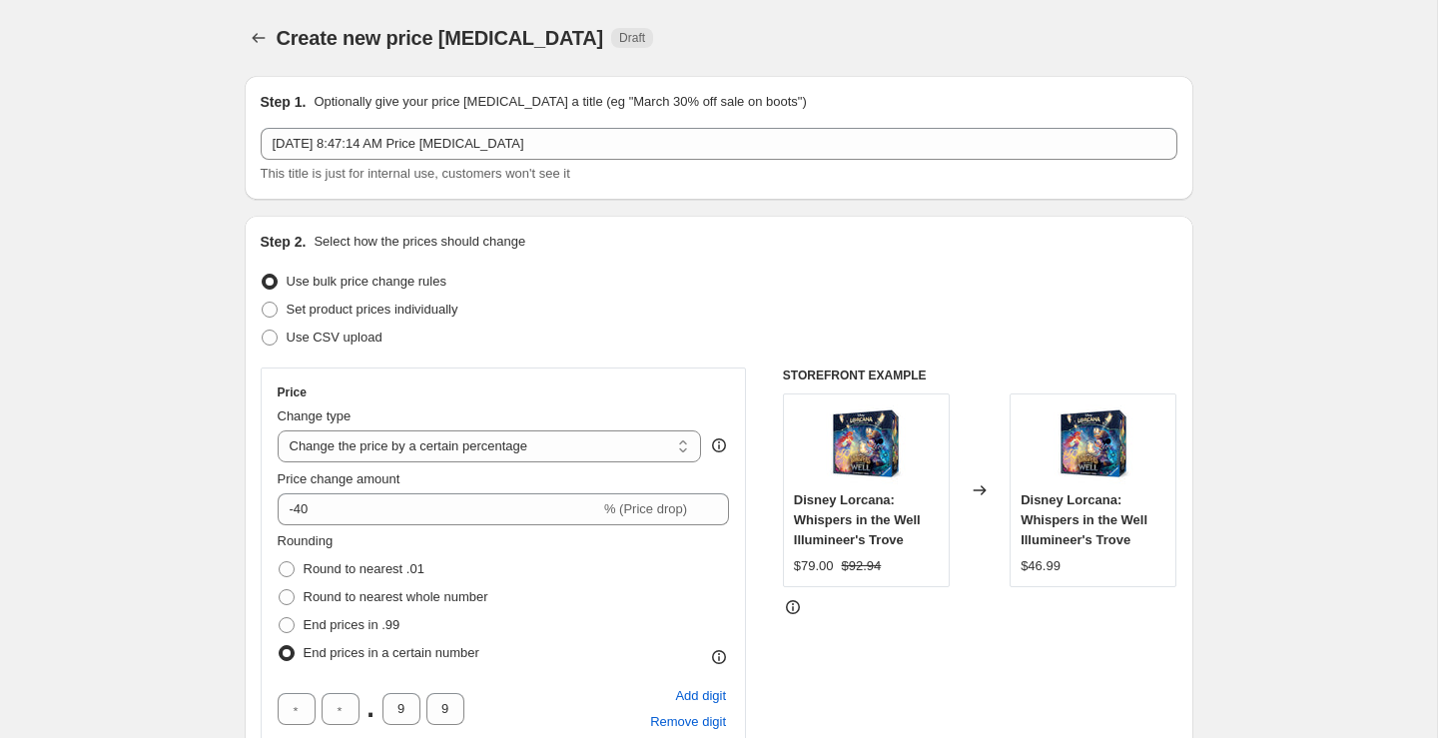
scroll to position [1, 0]
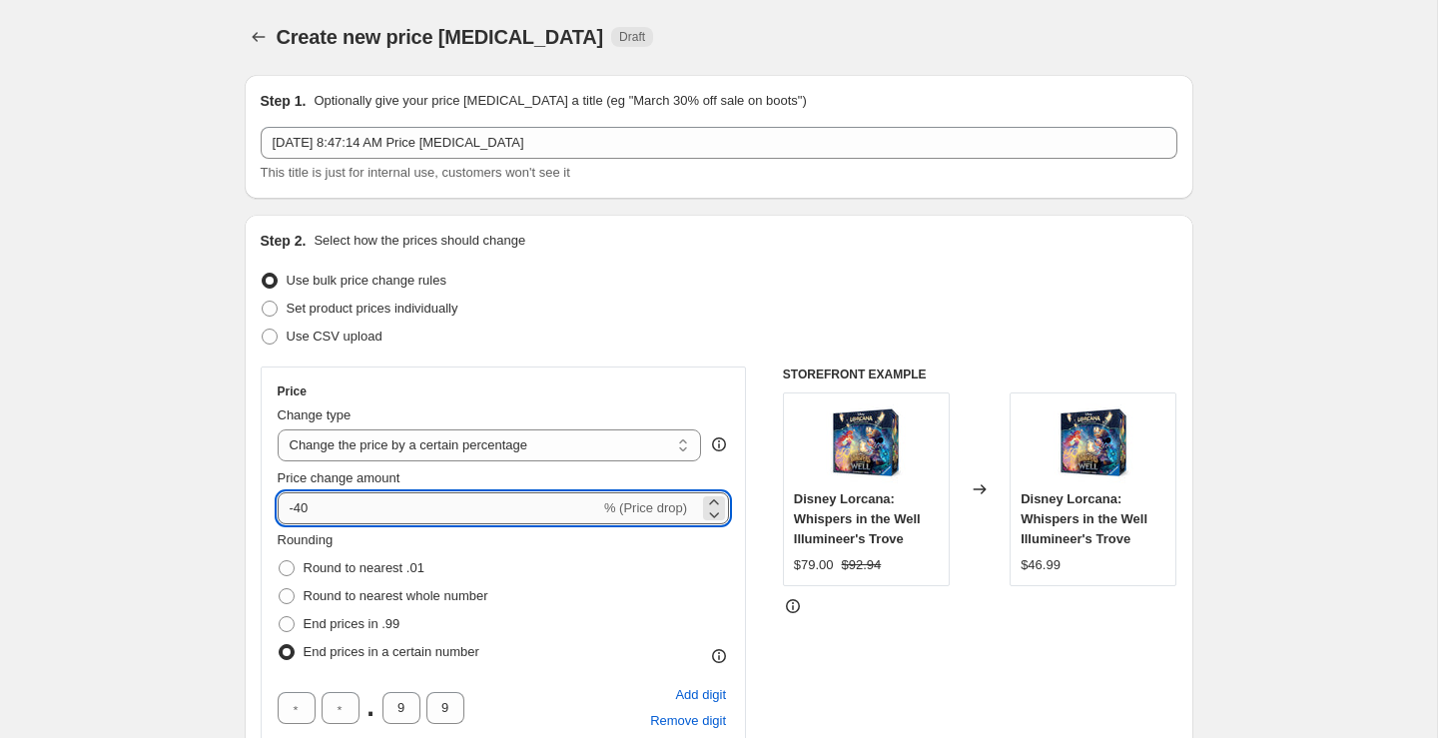
click at [325, 517] on input "-40" at bounding box center [439, 508] width 322 height 32
type input "-4"
type input "-35"
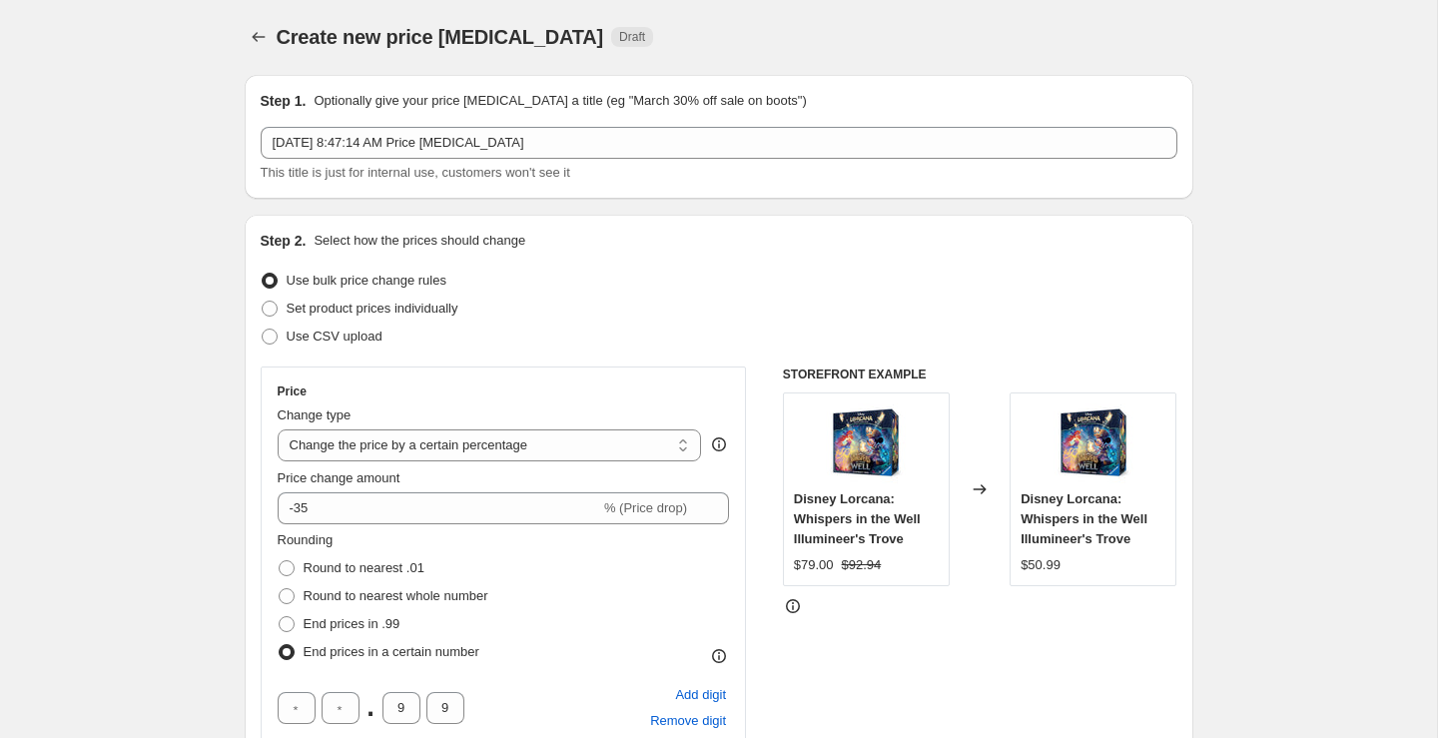
click at [773, 527] on div "Price Change type Change the price to a certain amount Change the price by a ce…" at bounding box center [719, 668] width 917 height 605
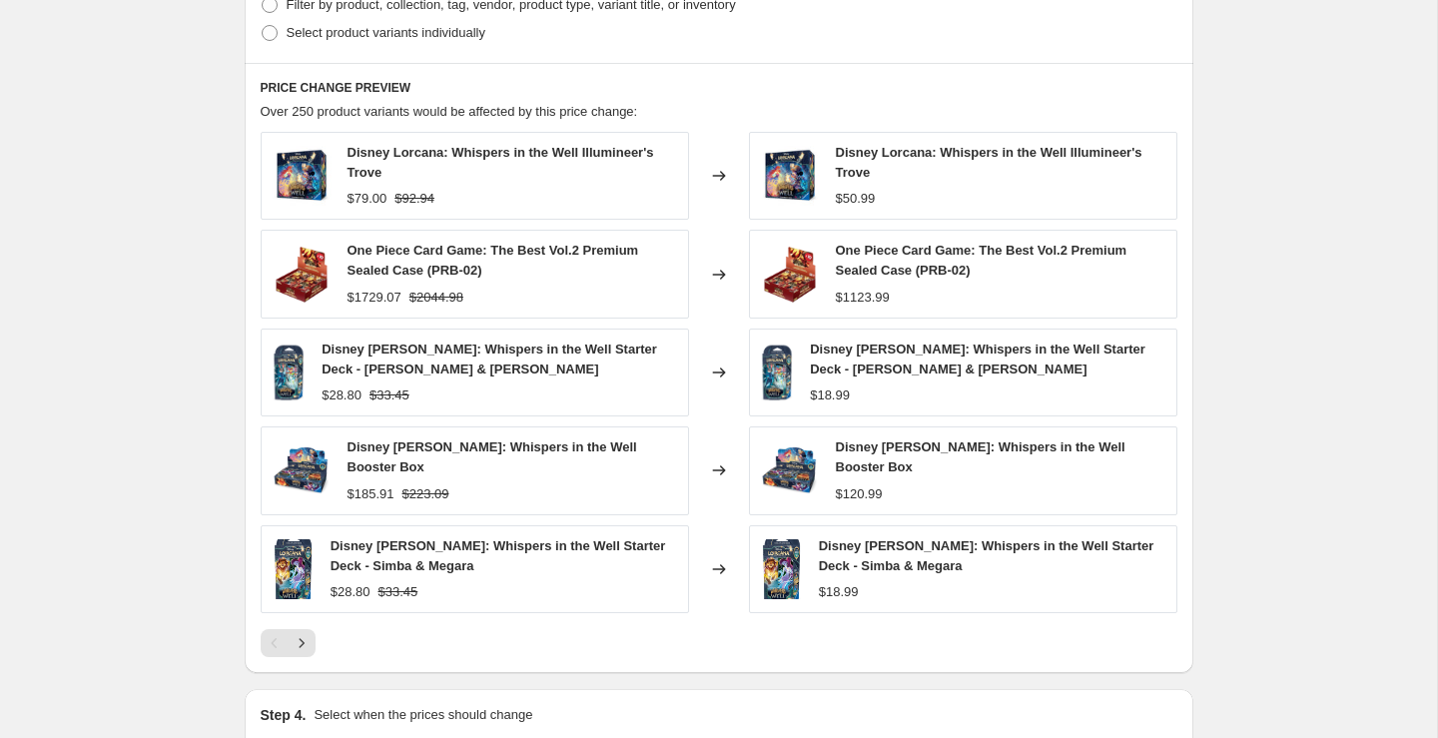
scroll to position [1399, 0]
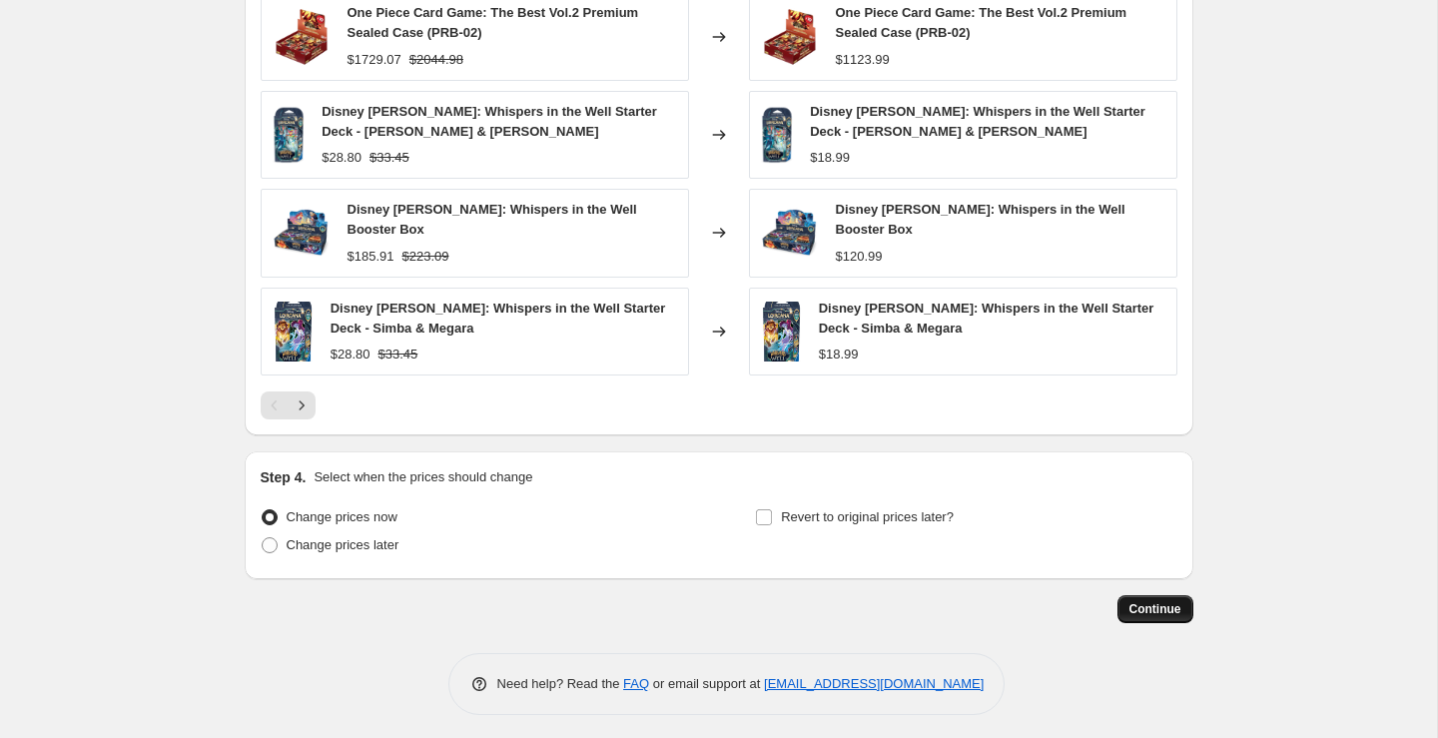
click at [1174, 606] on span "Continue" at bounding box center [1155, 609] width 52 height 16
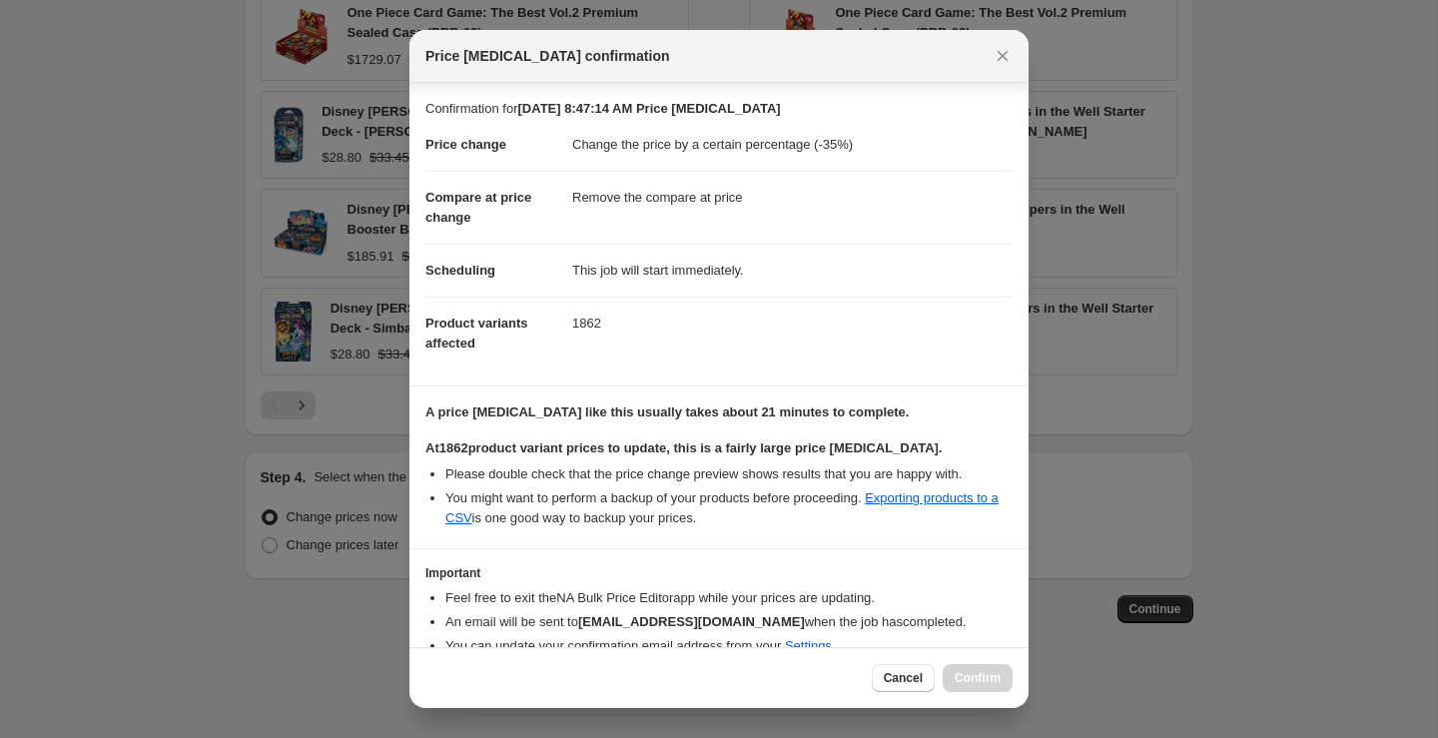
scroll to position [90, 0]
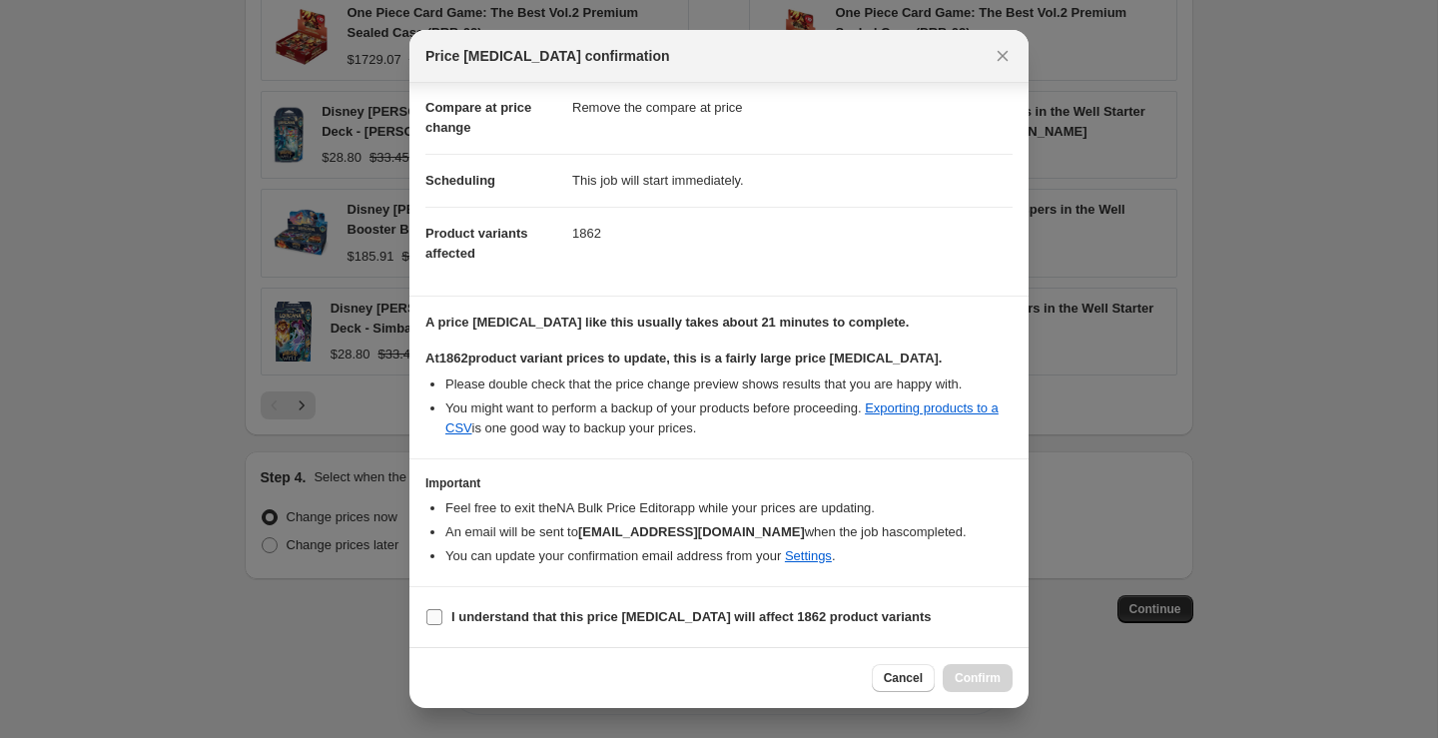
click at [575, 622] on b "I understand that this price change job will affect 1862 product variants" at bounding box center [691, 616] width 480 height 15
click at [442, 622] on input "I understand that this price change job will affect 1862 product variants" at bounding box center [434, 617] width 16 height 16
checkbox input "true"
click at [976, 686] on button "Confirm" at bounding box center [977, 678] width 70 height 28
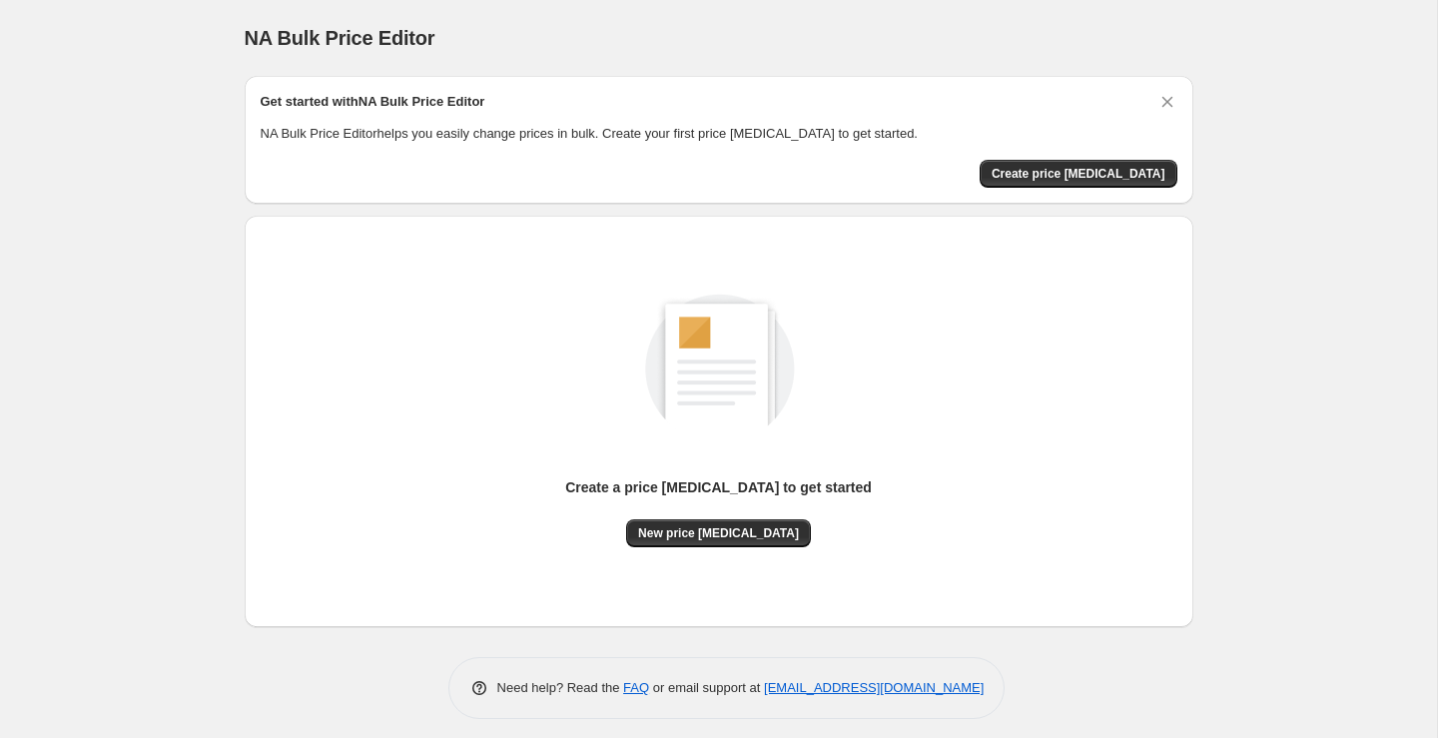
scroll to position [10, 0]
